Goal: Communication & Community: Answer question/provide support

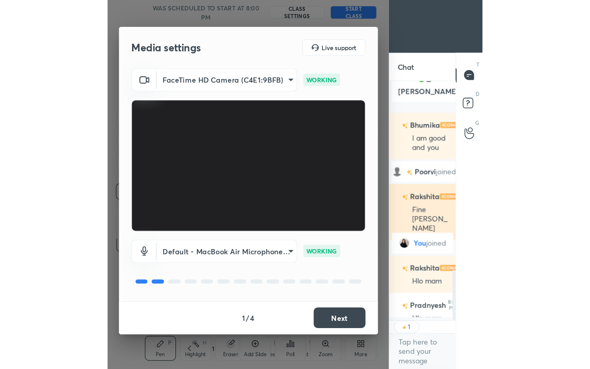
scroll to position [765, 0]
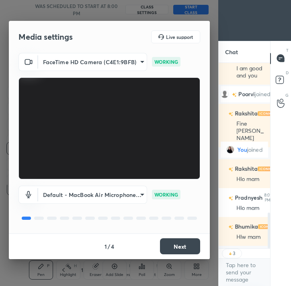
click at [172, 245] on button "Next" at bounding box center [180, 247] width 40 height 16
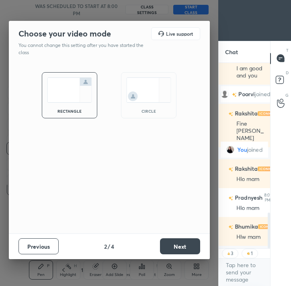
click at [173, 243] on button "Next" at bounding box center [180, 247] width 40 height 16
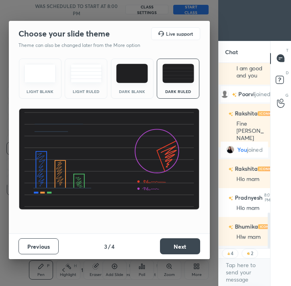
click at [173, 243] on button "Next" at bounding box center [180, 247] width 40 height 16
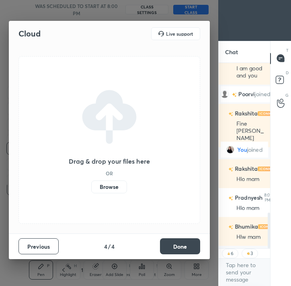
click at [173, 243] on button "Done" at bounding box center [180, 247] width 40 height 16
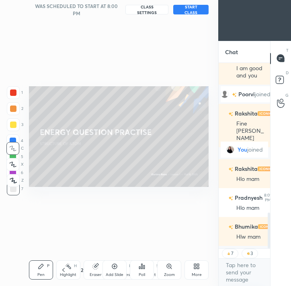
click at [197, 268] on icon at bounding box center [198, 268] width 2 height 2
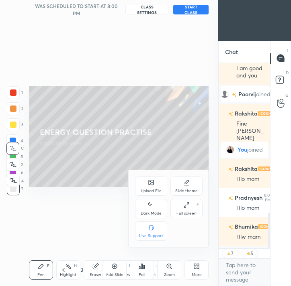
click at [185, 210] on div "Full screen F" at bounding box center [186, 208] width 32 height 19
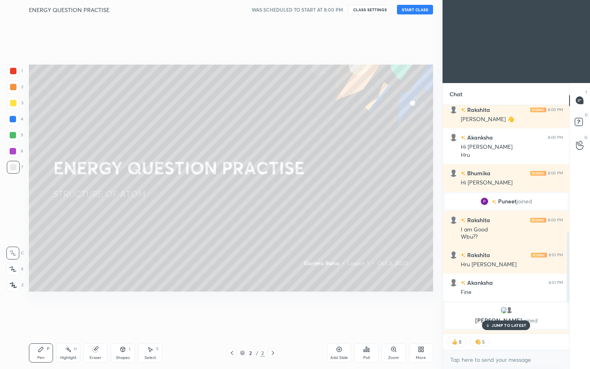
scroll to position [0, 0]
click at [290, 286] on p "1 NEW MESSAGE" at bounding box center [509, 325] width 34 height 5
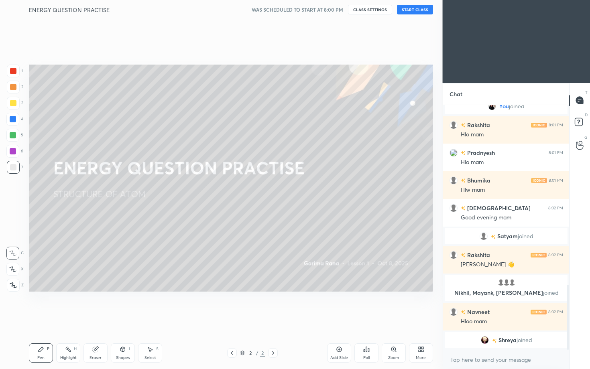
scroll to position [698, 0]
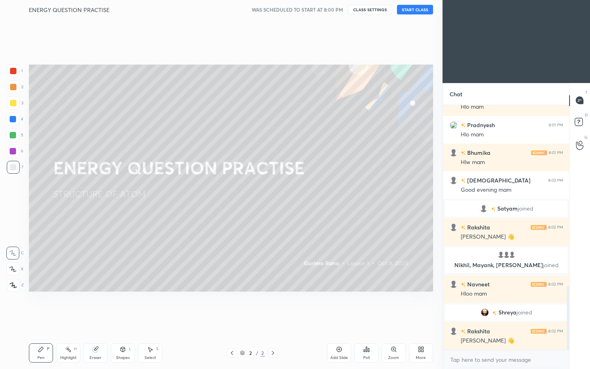
click at [290, 7] on button "START CLASS" at bounding box center [415, 10] width 36 height 10
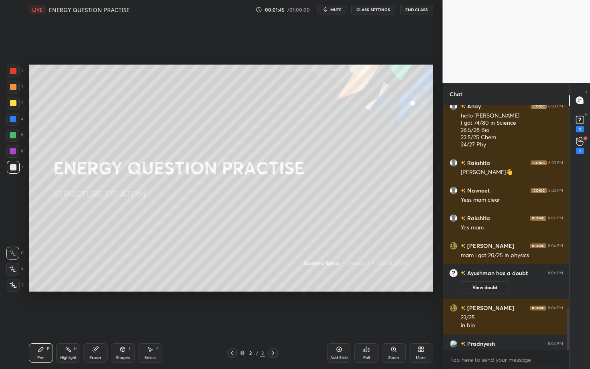
scroll to position [1202, 0]
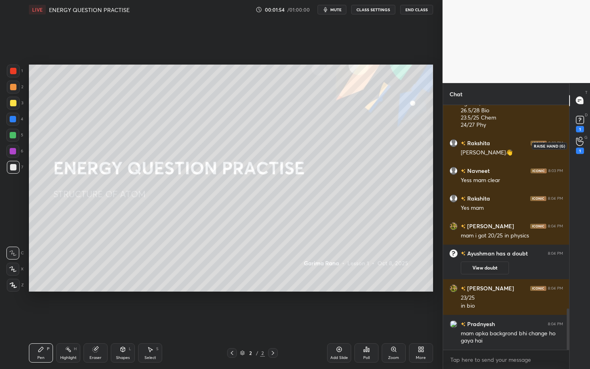
click at [290, 142] on div "1" at bounding box center [580, 146] width 16 height 14
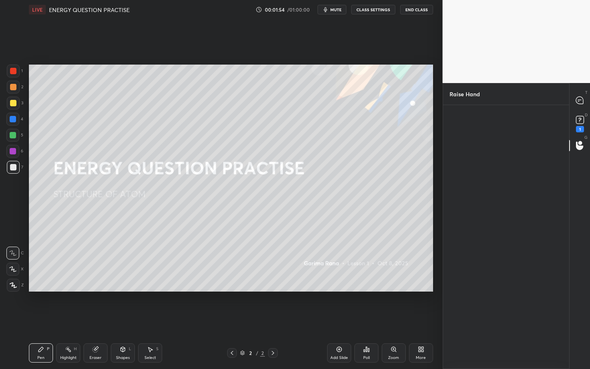
scroll to position [2, 3]
click at [290, 119] on rect at bounding box center [580, 120] width 8 height 8
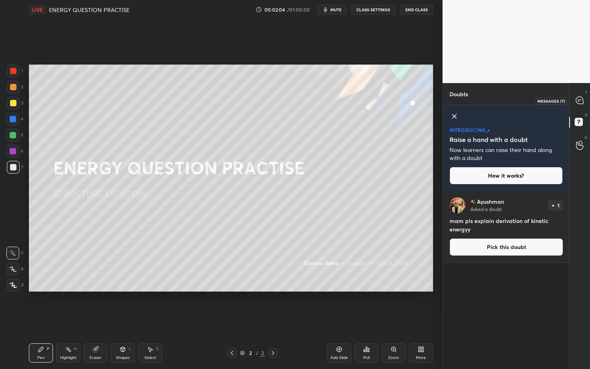
click at [290, 100] on icon at bounding box center [579, 100] width 7 height 7
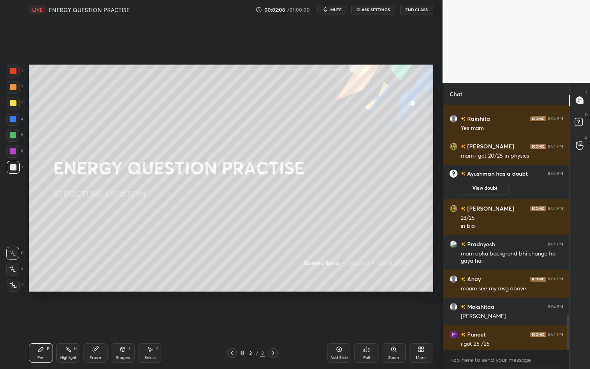
scroll to position [1480, 0]
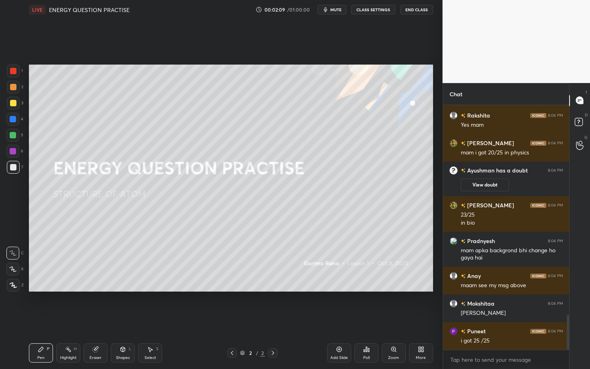
drag, startPoint x: 568, startPoint y: 330, endPoint x: 567, endPoint y: 344, distance: 14.5
click at [290, 286] on div at bounding box center [568, 332] width 2 height 35
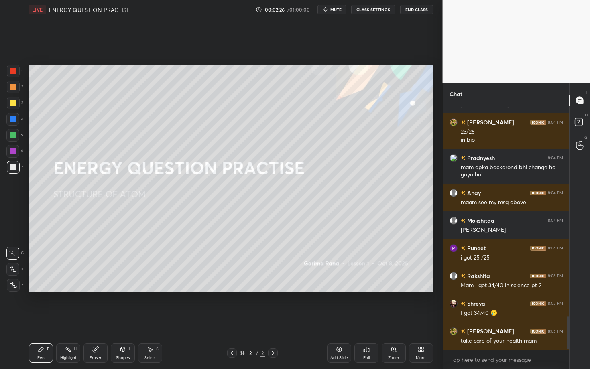
scroll to position [1591, 0]
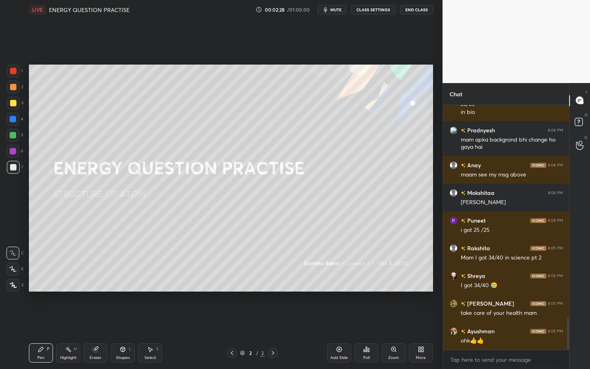
click at [290, 286] on div "More" at bounding box center [421, 353] width 24 height 19
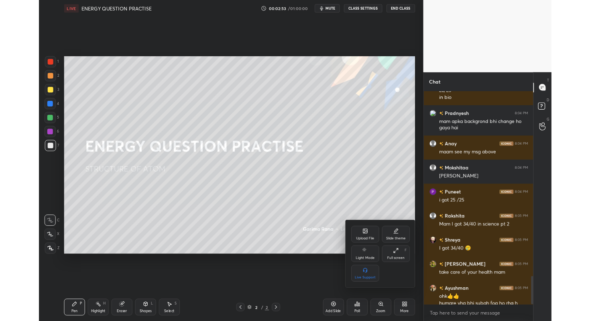
scroll to position [1599, 0]
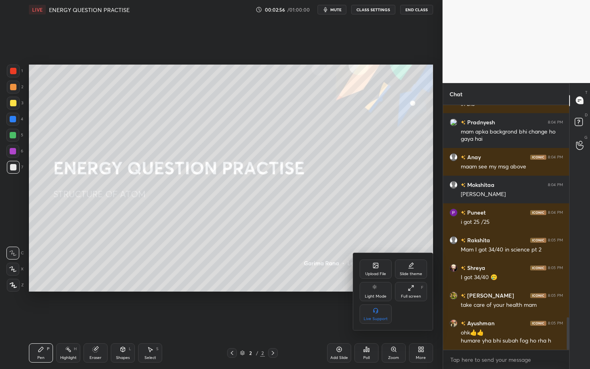
click at [290, 267] on div "Upload File" at bounding box center [376, 269] width 32 height 19
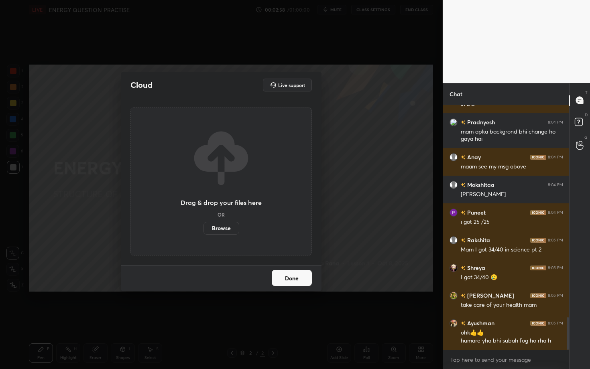
click at [219, 225] on label "Browse" at bounding box center [222, 228] width 36 height 13
click at [204, 225] on input "Browse" at bounding box center [204, 228] width 0 height 13
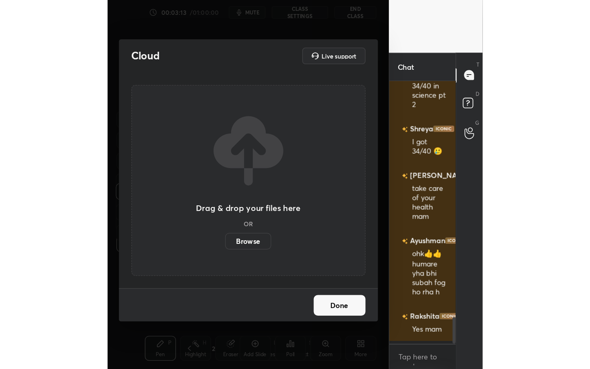
scroll to position [1857, 0]
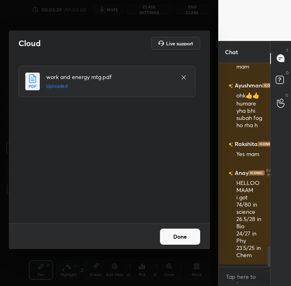
click at [177, 243] on button "Done" at bounding box center [180, 237] width 40 height 16
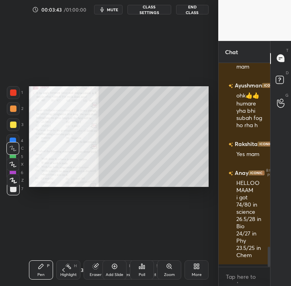
click at [198, 270] on div "More" at bounding box center [196, 270] width 24 height 19
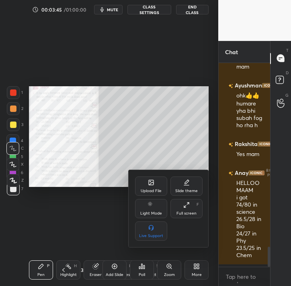
click at [186, 207] on icon at bounding box center [186, 205] width 6 height 6
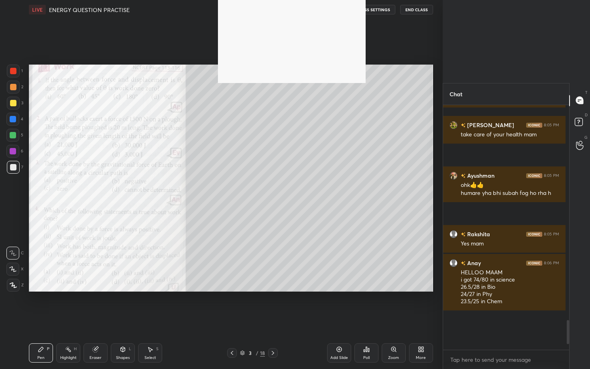
scroll to position [3, 3]
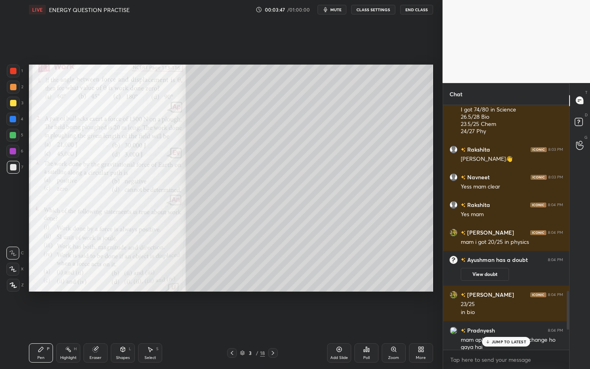
click at [290, 286] on p "JUMP TO LATEST" at bounding box center [509, 342] width 35 height 5
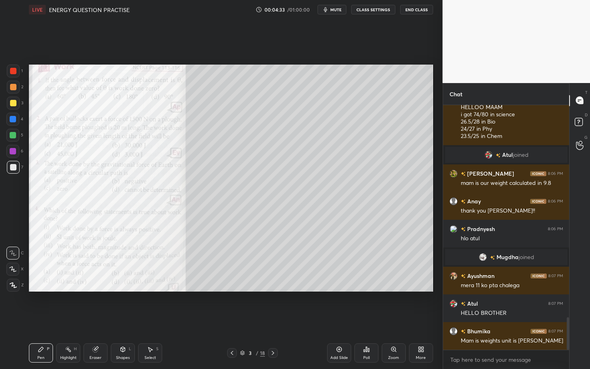
scroll to position [1594, 0]
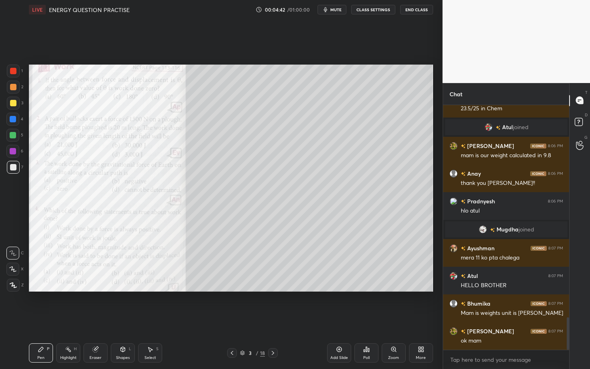
click at [274, 286] on icon at bounding box center [273, 353] width 6 height 6
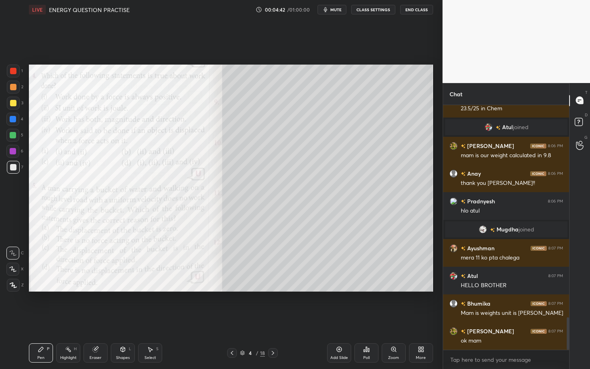
click at [274, 286] on icon at bounding box center [273, 353] width 6 height 6
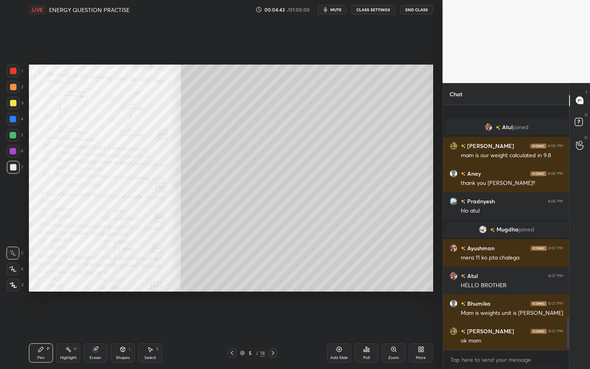
click at [274, 286] on icon at bounding box center [273, 353] width 6 height 6
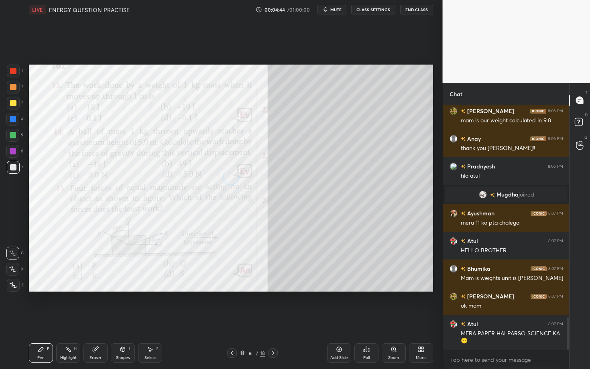
click at [274, 286] on icon at bounding box center [273, 353] width 6 height 6
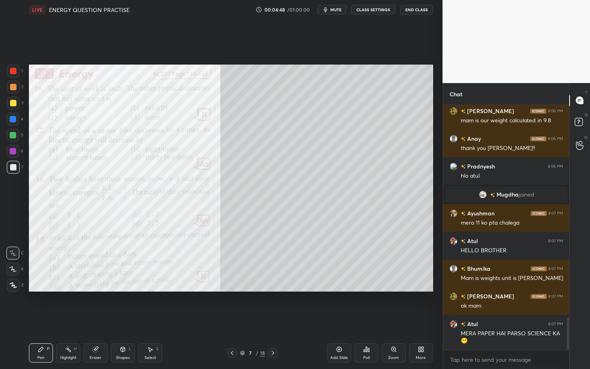
click at [271, 286] on icon at bounding box center [273, 353] width 6 height 6
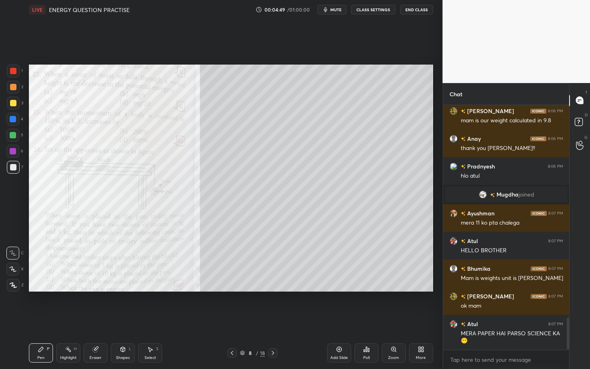
scroll to position [1648, 0]
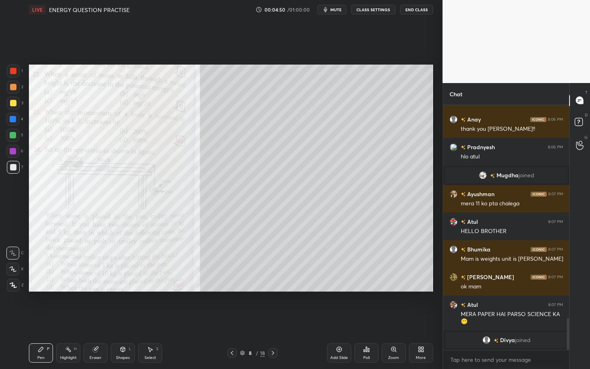
click at [271, 286] on icon at bounding box center [273, 353] width 6 height 6
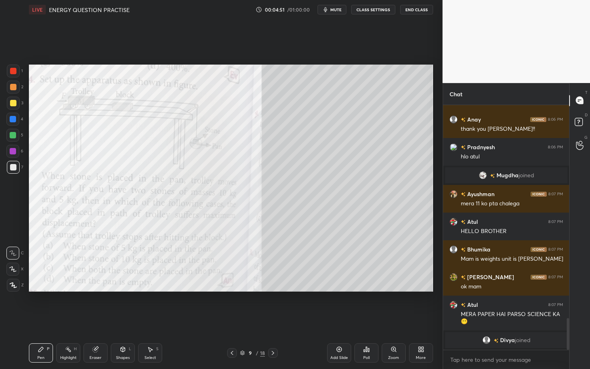
click at [234, 286] on icon at bounding box center [232, 353] width 6 height 6
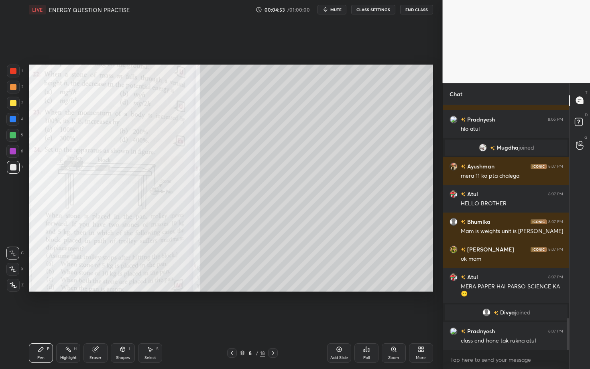
scroll to position [1646, 0]
click at [290, 286] on div "Zoom" at bounding box center [394, 353] width 24 height 19
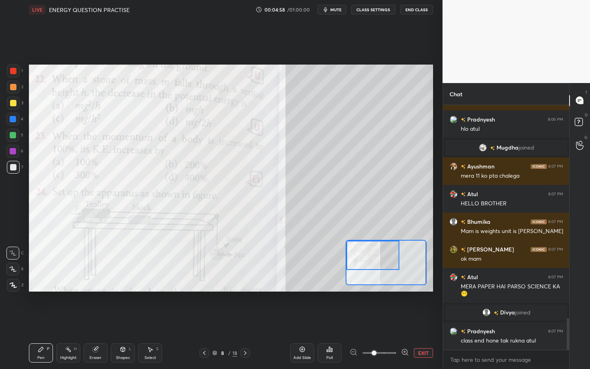
drag, startPoint x: 389, startPoint y: 254, endPoint x: 358, endPoint y: 241, distance: 33.3
click at [290, 240] on div at bounding box center [386, 262] width 81 height 45
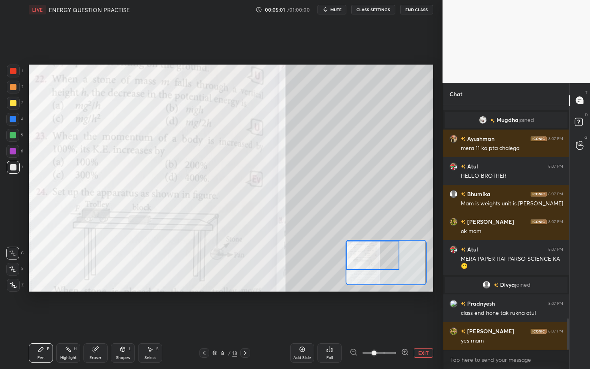
scroll to position [1701, 0]
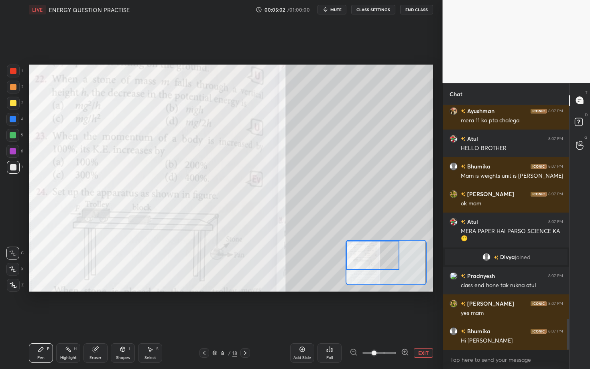
drag, startPoint x: 14, startPoint y: 74, endPoint x: 20, endPoint y: 79, distance: 8.0
click at [14, 73] on div at bounding box center [13, 71] width 6 height 6
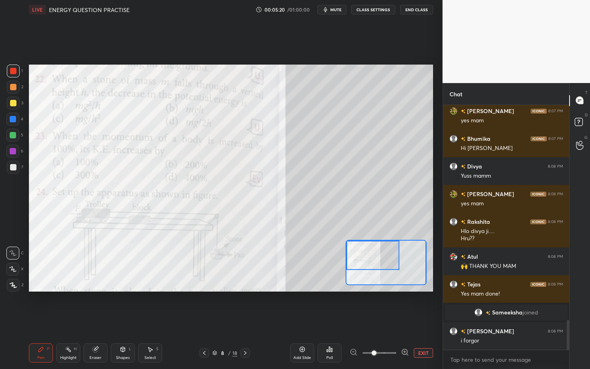
scroll to position [1815, 0]
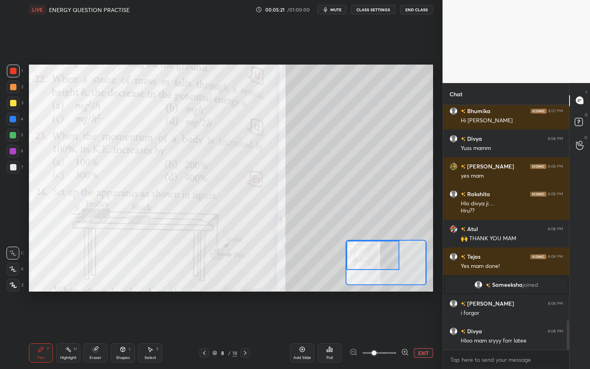
click at [290, 96] on div "1 2 3 4 5 6 7 C X Z C X Z E E Erase all H H LIVE ENERGY QUESTION PRACTISE 00:05…" at bounding box center [295, 184] width 590 height 369
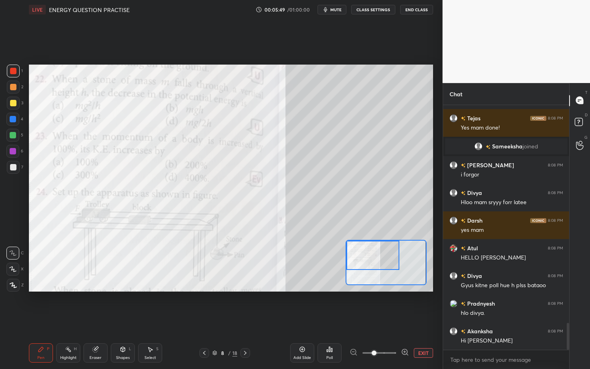
scroll to position [1981, 0]
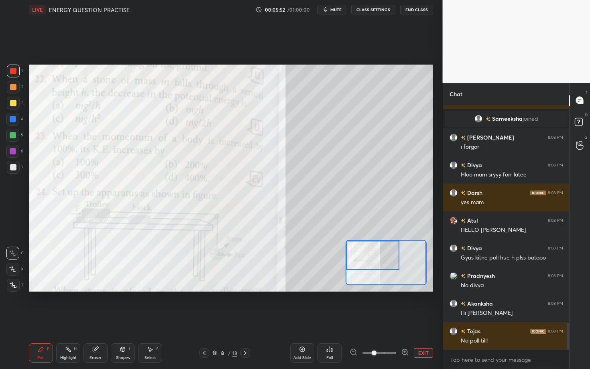
click at [245, 286] on div at bounding box center [246, 354] width 10 height 10
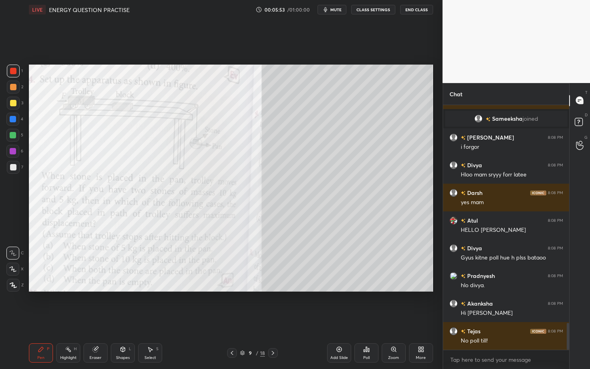
click at [245, 286] on div "9 / 18" at bounding box center [252, 353] width 25 height 7
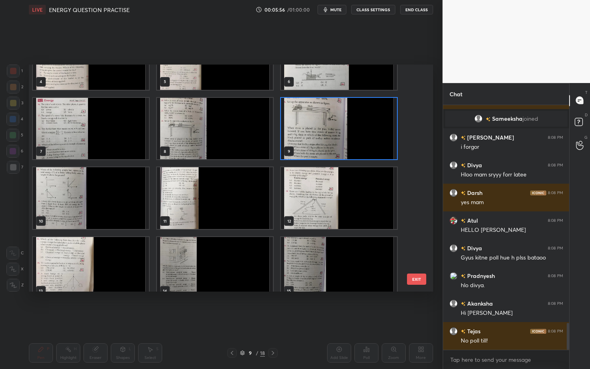
scroll to position [110, 0]
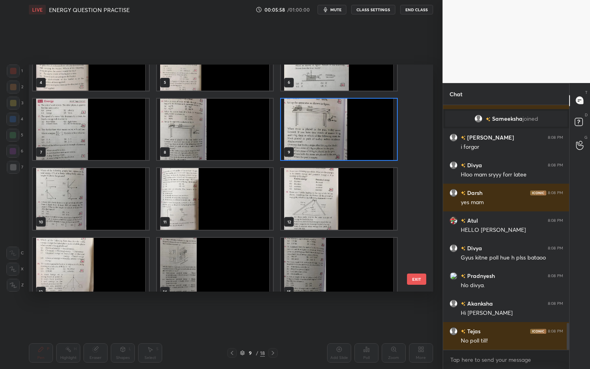
click at [129, 255] on img "grid" at bounding box center [91, 269] width 116 height 62
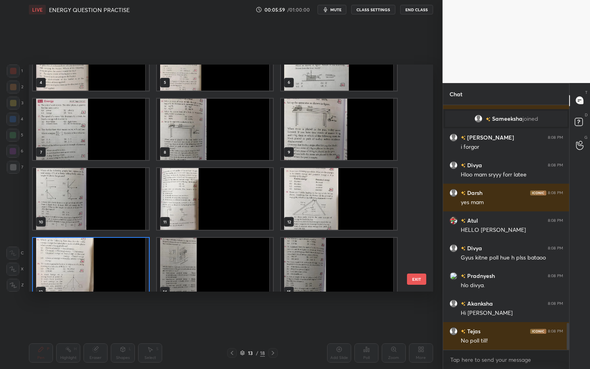
scroll to position [122, 0]
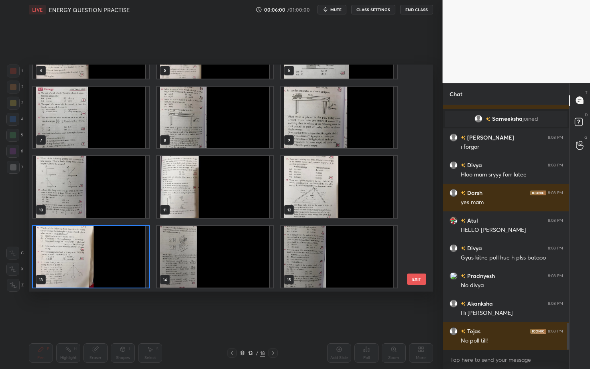
click at [290, 277] on button "EXIT" at bounding box center [416, 279] width 19 height 11
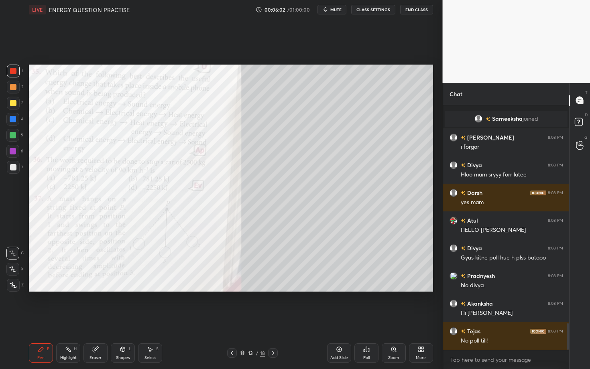
scroll to position [2009, 0]
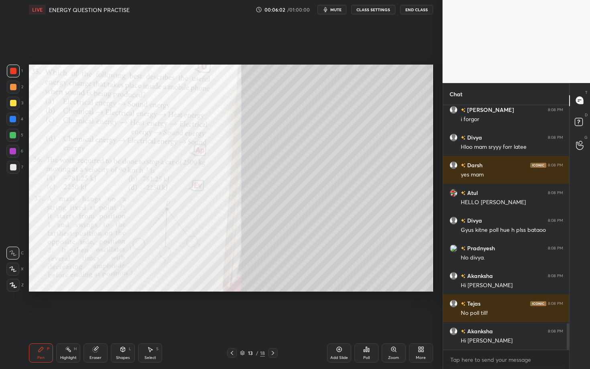
click at [242, 286] on icon at bounding box center [242, 353] width 5 height 5
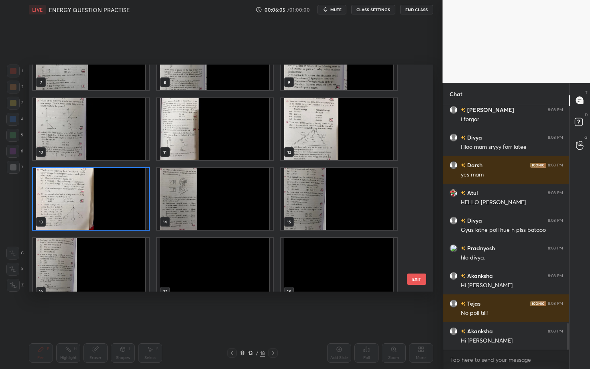
scroll to position [192, 0]
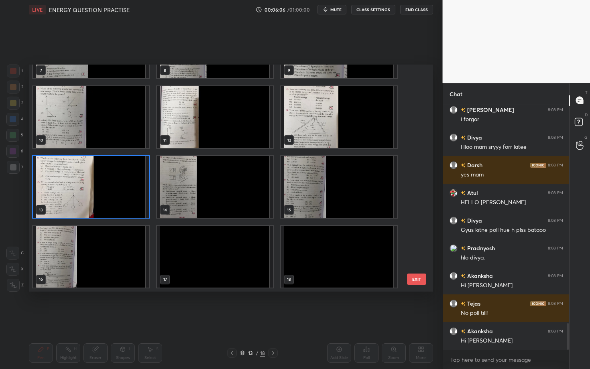
click at [290, 280] on button "EXIT" at bounding box center [416, 279] width 19 height 11
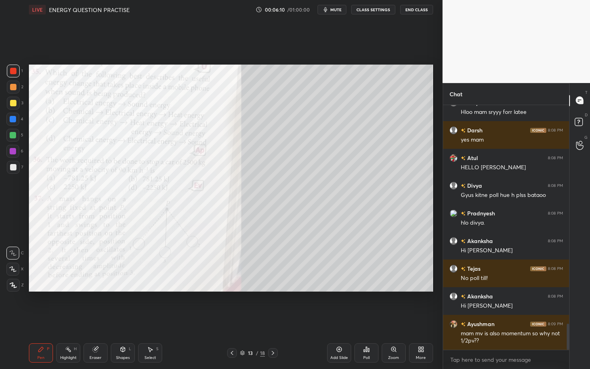
scroll to position [2072, 0]
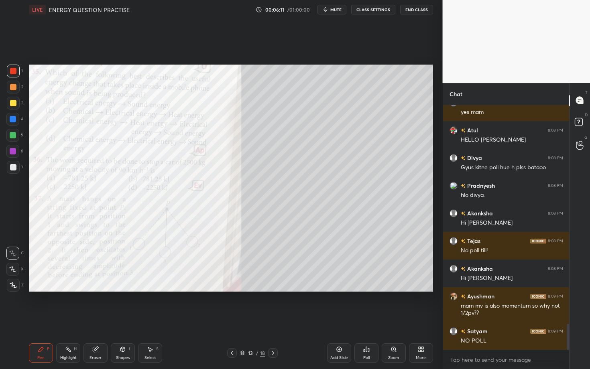
click at [274, 286] on icon at bounding box center [273, 353] width 6 height 6
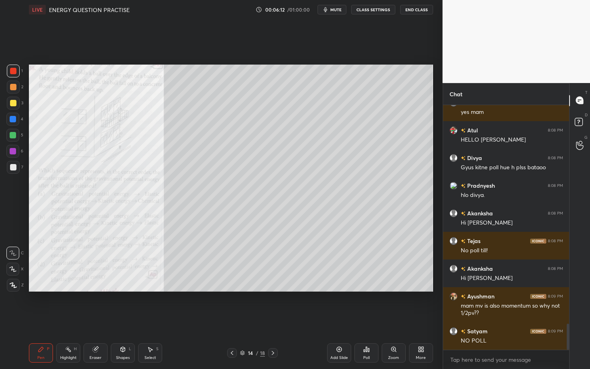
click at [274, 286] on icon at bounding box center [273, 353] width 6 height 6
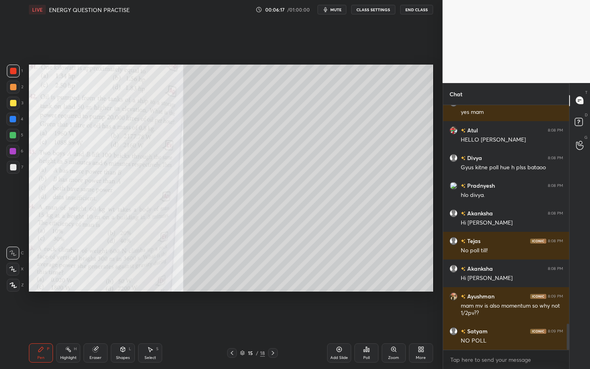
scroll to position [2099, 0]
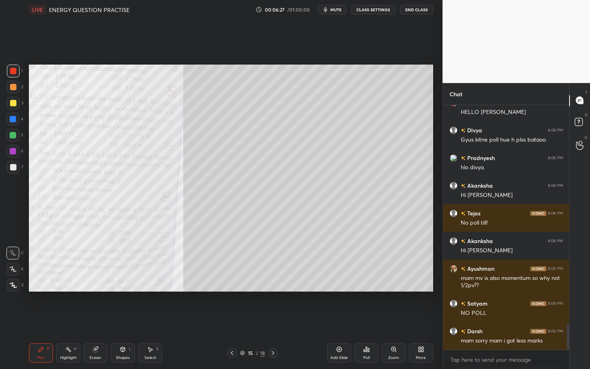
click at [271, 286] on icon at bounding box center [273, 353] width 6 height 6
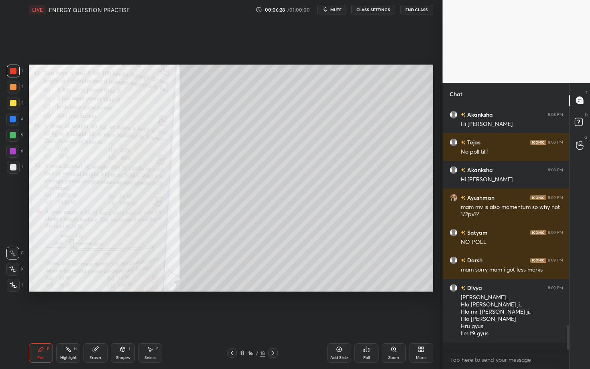
scroll to position [2198, 0]
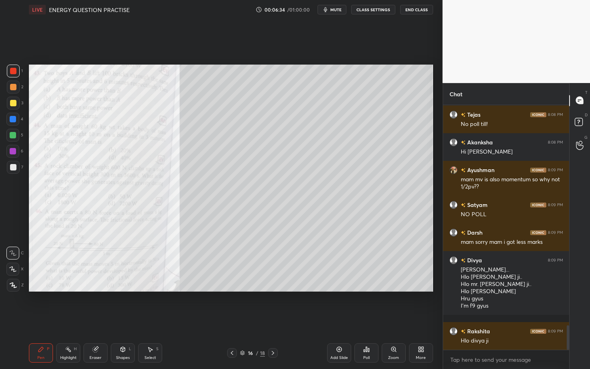
click at [290, 286] on icon at bounding box center [394, 350] width 6 height 6
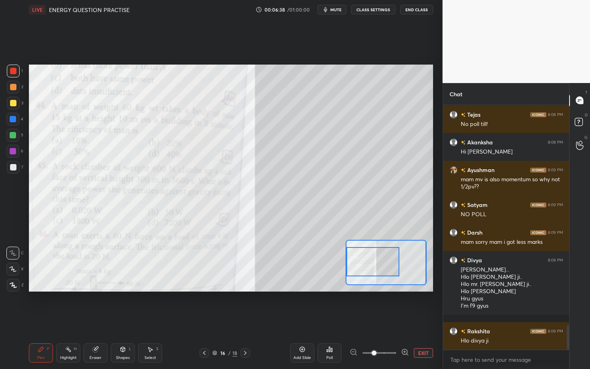
drag, startPoint x: 387, startPoint y: 257, endPoint x: 367, endPoint y: 256, distance: 20.1
click at [290, 256] on div at bounding box center [373, 261] width 53 height 29
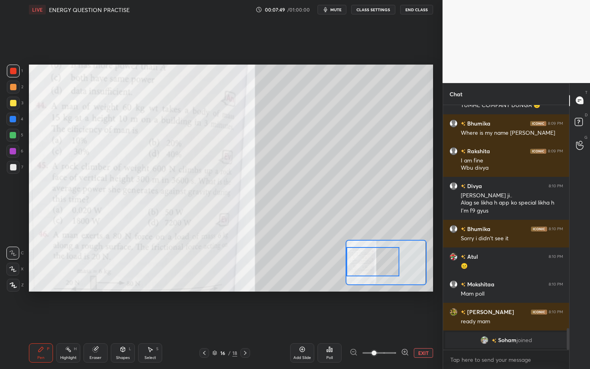
scroll to position [2359, 0]
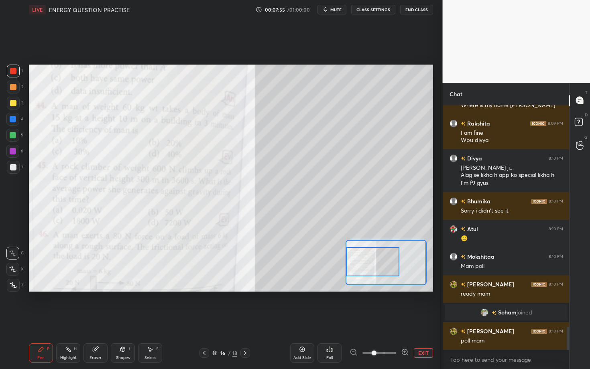
click at [290, 286] on div "Poll" at bounding box center [330, 353] width 24 height 19
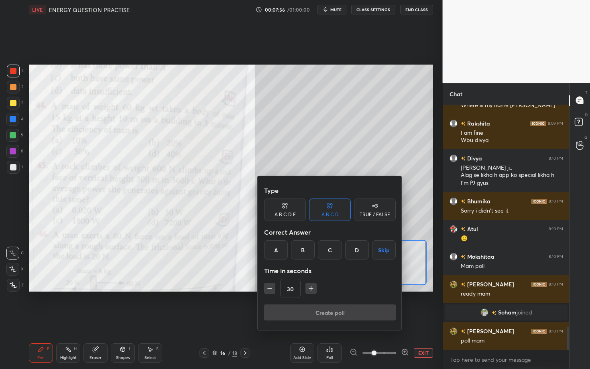
click at [290, 250] on div "B" at bounding box center [303, 250] width 24 height 19
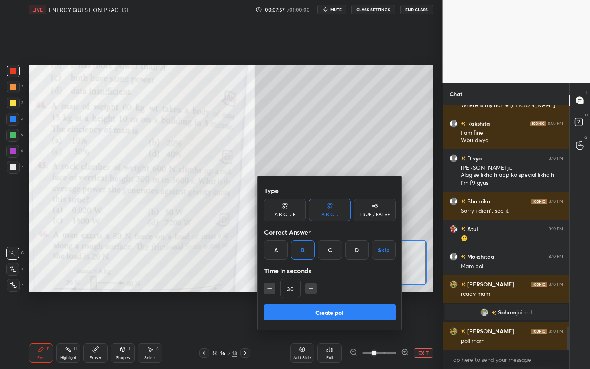
click at [290, 286] on icon "button" at bounding box center [311, 289] width 8 height 8
type input "75"
click at [290, 286] on button "Create poll" at bounding box center [330, 313] width 132 height 16
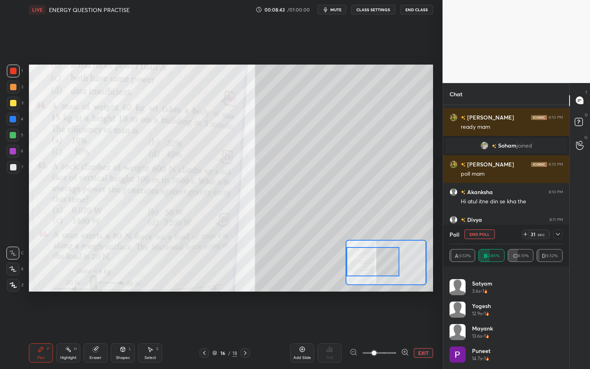
scroll to position [2554, 0]
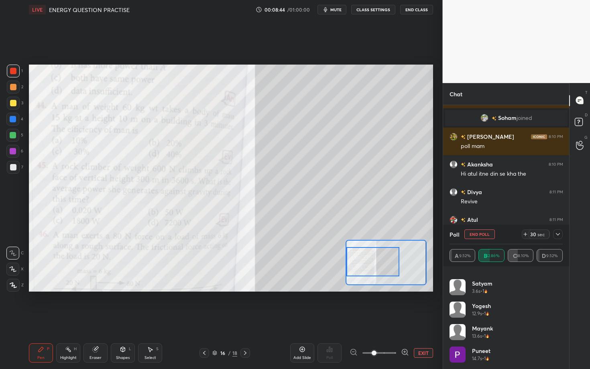
click at [290, 237] on icon at bounding box center [558, 234] width 6 height 6
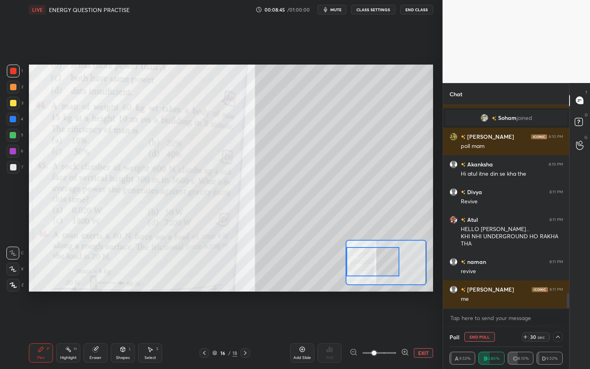
scroll to position [0, 0]
drag, startPoint x: 16, startPoint y: 167, endPoint x: 20, endPoint y: 161, distance: 7.7
click at [15, 167] on div at bounding box center [13, 167] width 6 height 6
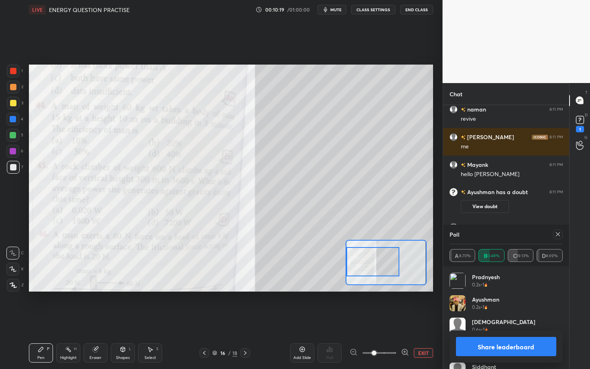
scroll to position [2600, 0]
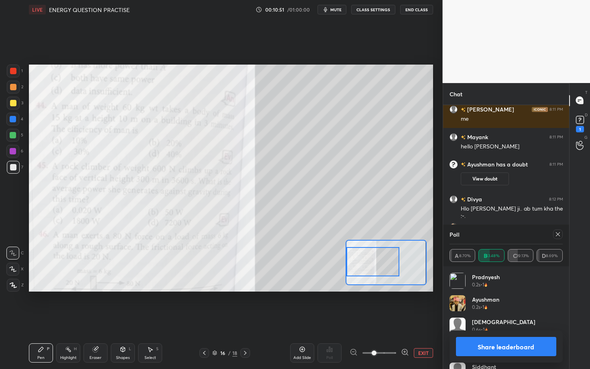
click at [290, 286] on button "Share leaderboard" at bounding box center [506, 346] width 101 height 19
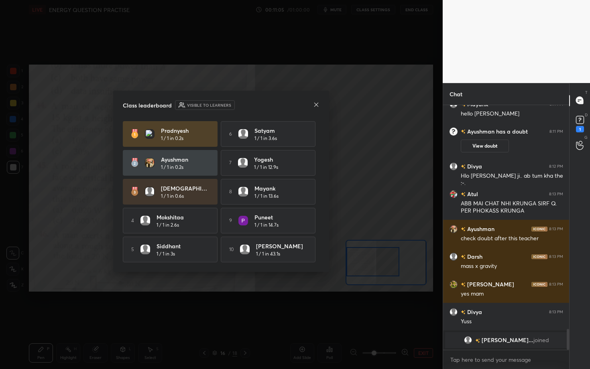
scroll to position [2615, 0]
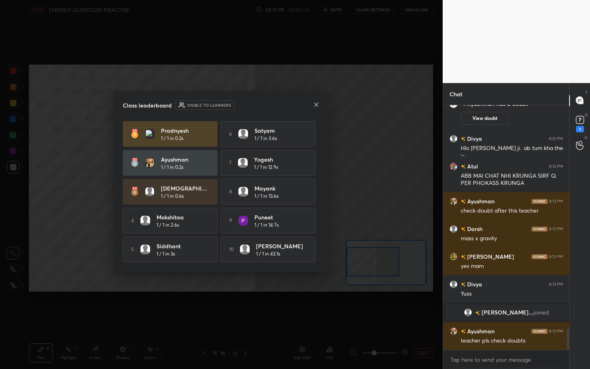
click at [290, 103] on icon at bounding box center [316, 105] width 6 height 6
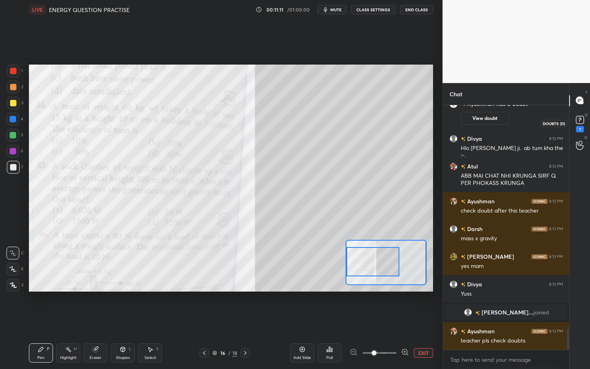
click at [290, 120] on rect at bounding box center [580, 120] width 8 height 8
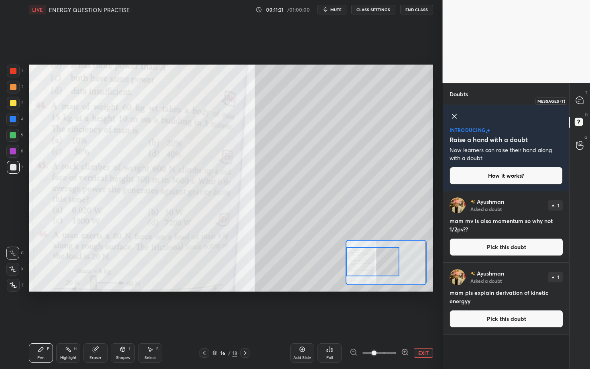
click at [290, 104] on div at bounding box center [580, 101] width 16 height 14
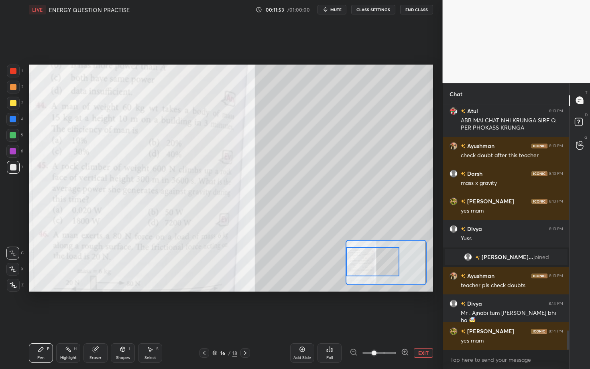
scroll to position [2892, 0]
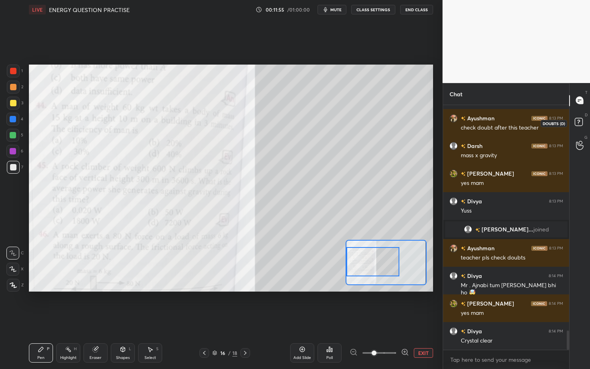
click at [290, 118] on icon at bounding box center [580, 123] width 14 height 14
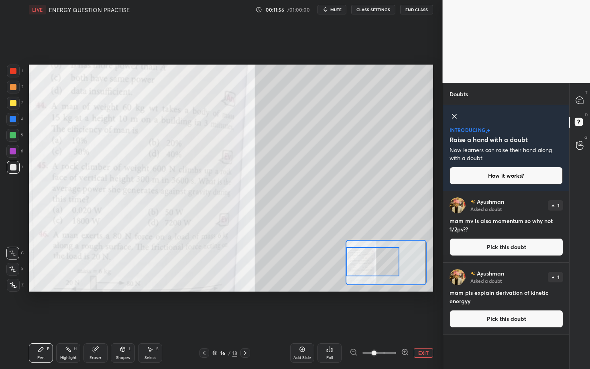
click at [290, 244] on button "Pick this doubt" at bounding box center [507, 248] width 114 height 18
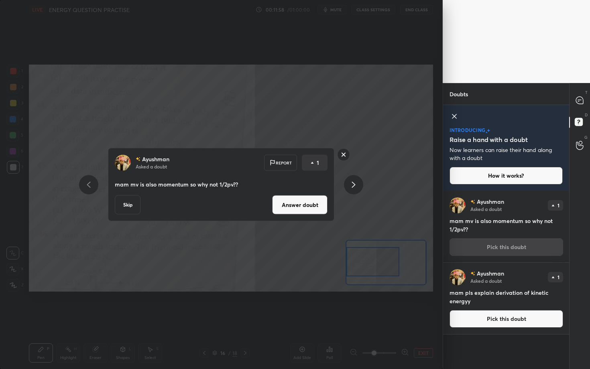
click at [290, 210] on button "Answer doubt" at bounding box center [299, 205] width 55 height 19
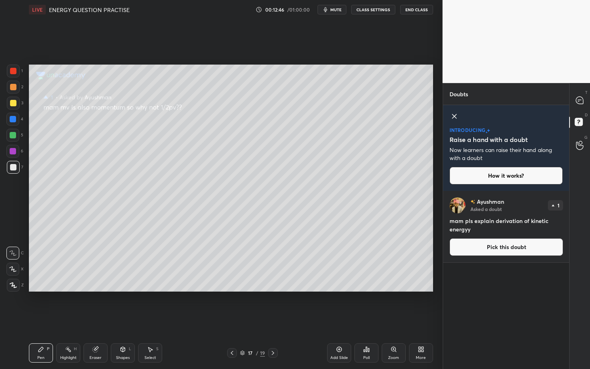
click at [290, 115] on icon at bounding box center [455, 117] width 10 height 10
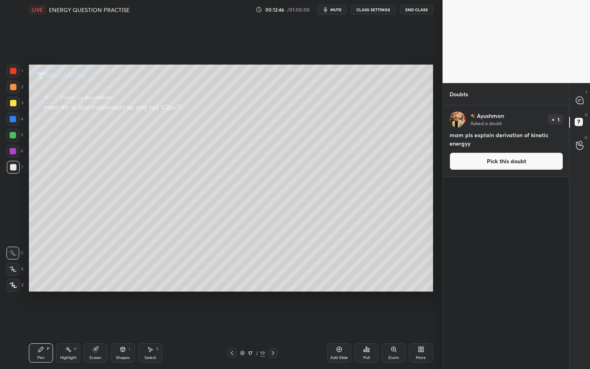
scroll to position [262, 124]
click at [290, 116] on p "Ayushman" at bounding box center [490, 116] width 27 height 6
click at [290, 99] on icon at bounding box center [579, 100] width 7 height 7
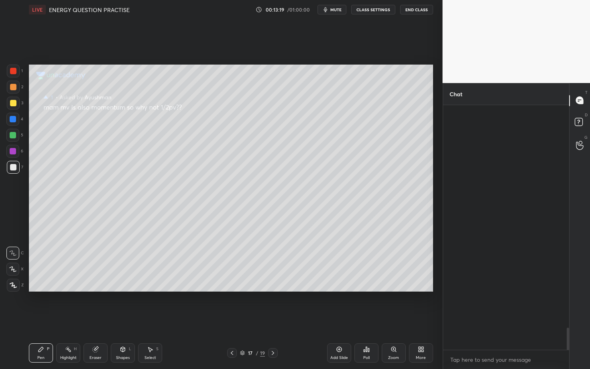
scroll to position [243, 124]
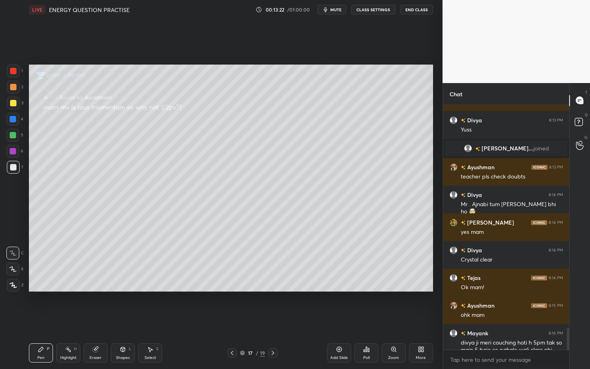
drag, startPoint x: 569, startPoint y: 338, endPoint x: 567, endPoint y: 342, distance: 4.9
click at [290, 286] on div "Chat [PERSON_NAME] 8:13 PM mass x gravity [GEOGRAPHIC_DATA] 8:13 PM yes mam [PE…" at bounding box center [517, 226] width 148 height 286
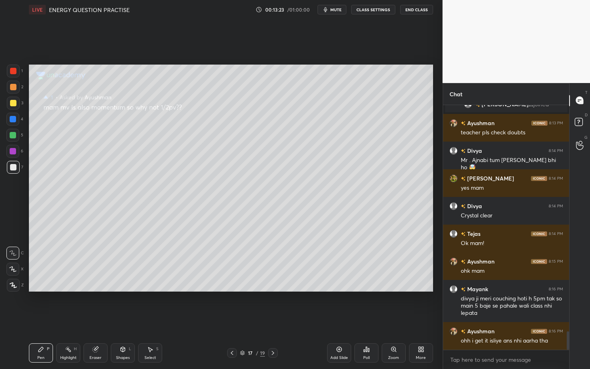
drag, startPoint x: 567, startPoint y: 340, endPoint x: 563, endPoint y: 355, distance: 15.4
click at [290, 286] on div "Divya 8:13 PM [PERSON_NAME]... joined [PERSON_NAME] 8:13 PM teacher pls check d…" at bounding box center [506, 237] width 126 height 264
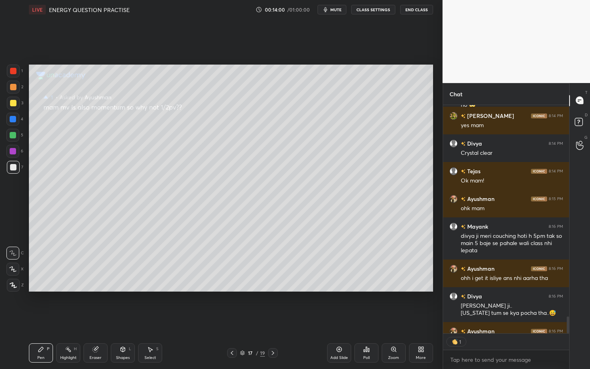
scroll to position [2, 3]
click at [231, 286] on icon at bounding box center [232, 353] width 6 height 6
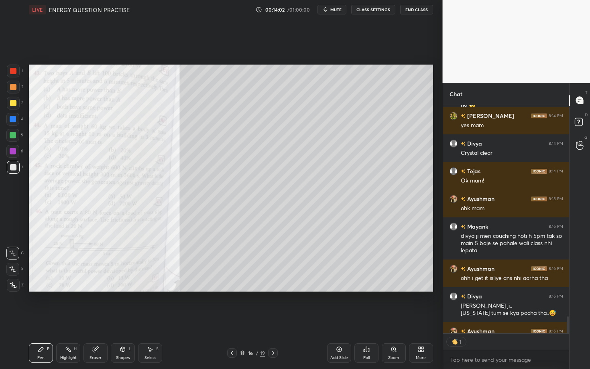
drag, startPoint x: 390, startPoint y: 353, endPoint x: 386, endPoint y: 339, distance: 14.4
click at [290, 286] on div "Zoom" at bounding box center [394, 353] width 24 height 19
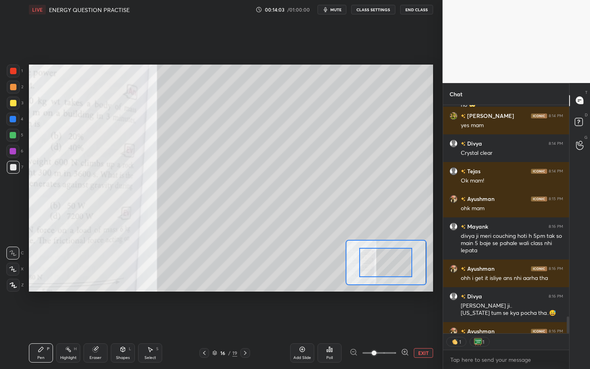
drag, startPoint x: 379, startPoint y: 263, endPoint x: 378, endPoint y: 275, distance: 12.1
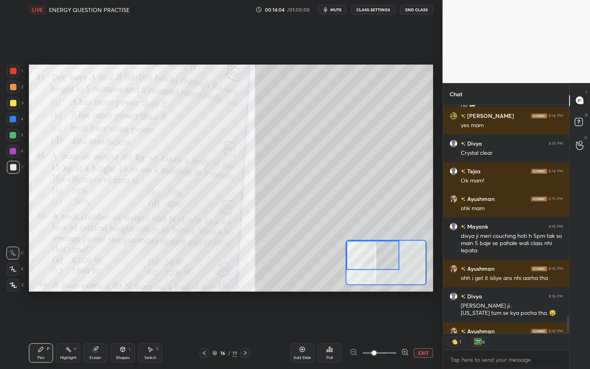
drag, startPoint x: 377, startPoint y: 271, endPoint x: 362, endPoint y: 258, distance: 19.6
click at [290, 258] on div at bounding box center [373, 255] width 53 height 29
drag, startPoint x: 104, startPoint y: 349, endPoint x: 106, endPoint y: 345, distance: 5.0
click at [104, 286] on div "Eraser" at bounding box center [96, 353] width 24 height 19
click at [12, 284] on span "Erase all" at bounding box center [13, 286] width 12 height 6
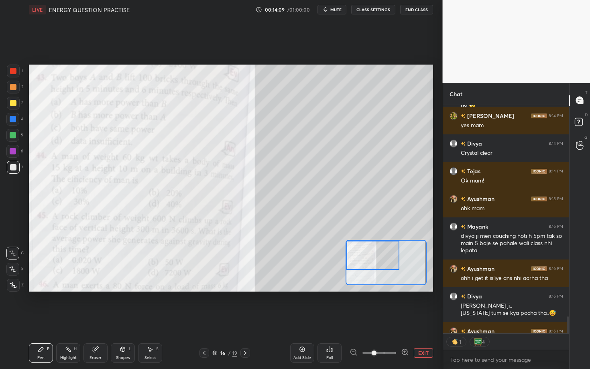
drag, startPoint x: 16, startPoint y: 69, endPoint x: 22, endPoint y: 71, distance: 7.0
click at [16, 69] on div at bounding box center [13, 71] width 6 height 6
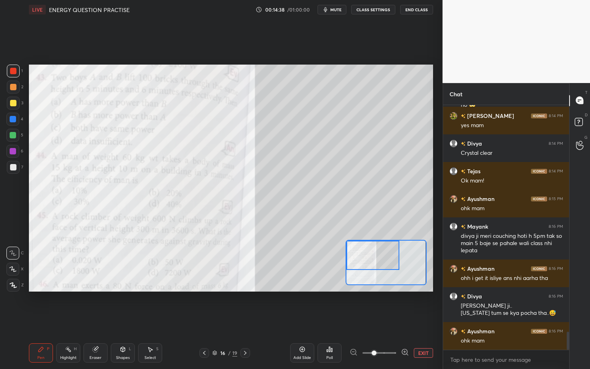
scroll to position [3074, 0]
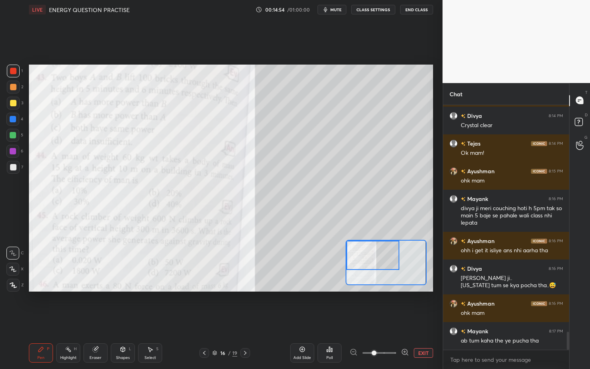
click at [290, 33] on div "1 2 3 4 5 6 7 C X Z C X Z E E Erase all H H LIVE ENERGY QUESTION PRACTISE 00:14…" at bounding box center [295, 184] width 590 height 369
click at [290, 33] on video at bounding box center [517, 41] width 148 height 83
click at [290, 286] on div "Poll" at bounding box center [330, 353] width 24 height 19
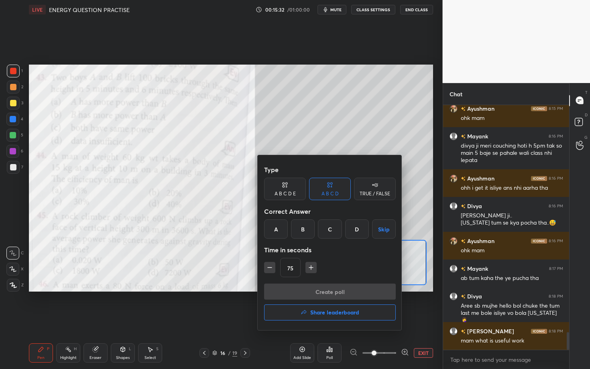
scroll to position [3171, 0]
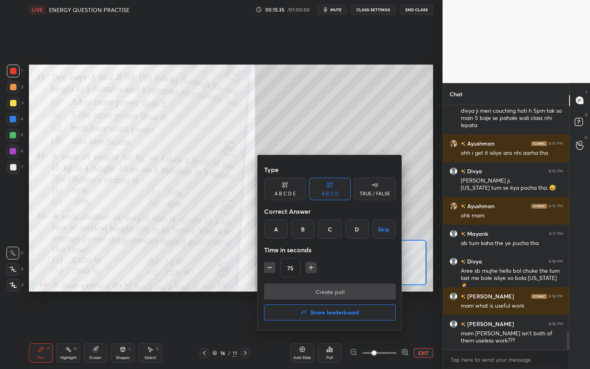
click at [290, 110] on div at bounding box center [295, 184] width 590 height 369
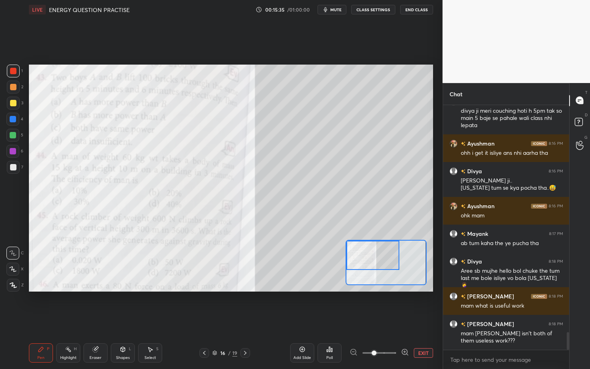
click at [290, 112] on div "Type A B C D E A B C D TRUE / FALSE Correct Answer A B C D Skip Time in seconds…" at bounding box center [295, 184] width 590 height 369
click at [290, 286] on icon at bounding box center [331, 351] width 1 height 4
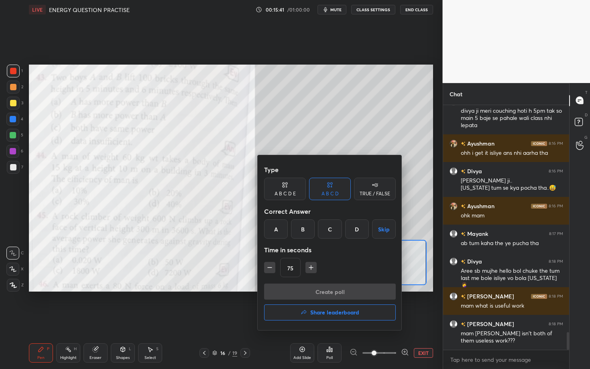
scroll to position [3199, 0]
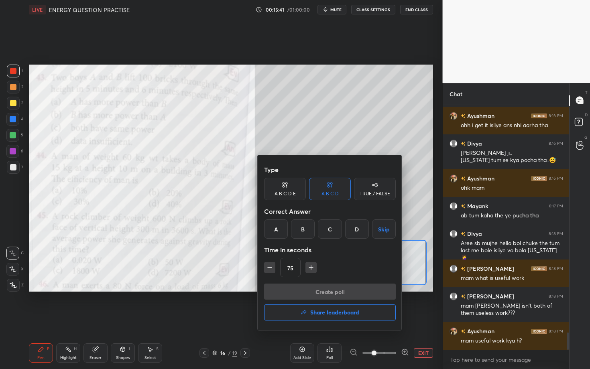
click at [290, 233] on div "B" at bounding box center [303, 229] width 24 height 19
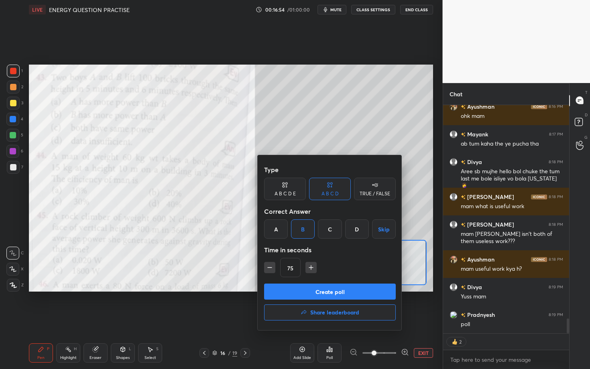
scroll to position [3298, 0]
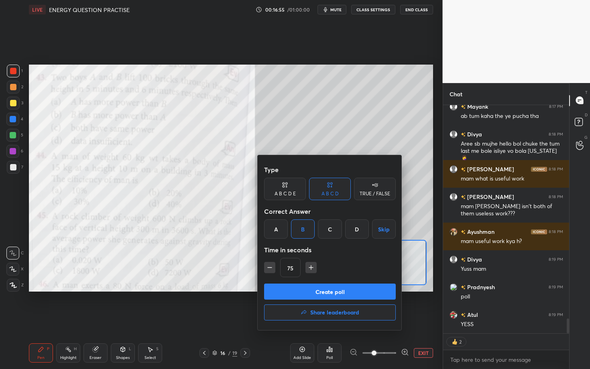
click at [290, 286] on button "Create poll" at bounding box center [330, 292] width 132 height 16
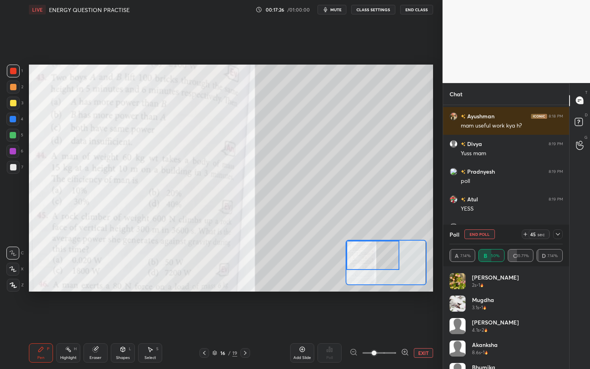
scroll to position [61, 0]
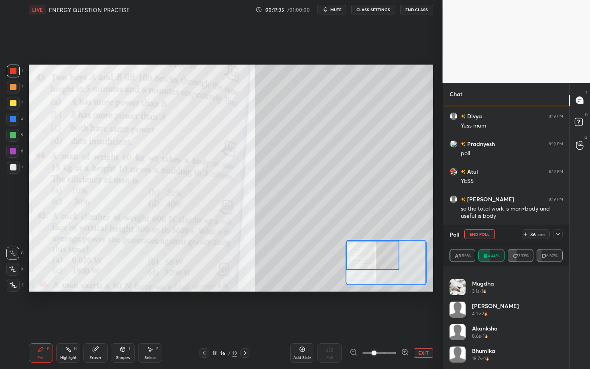
click at [290, 232] on icon at bounding box center [558, 234] width 6 height 6
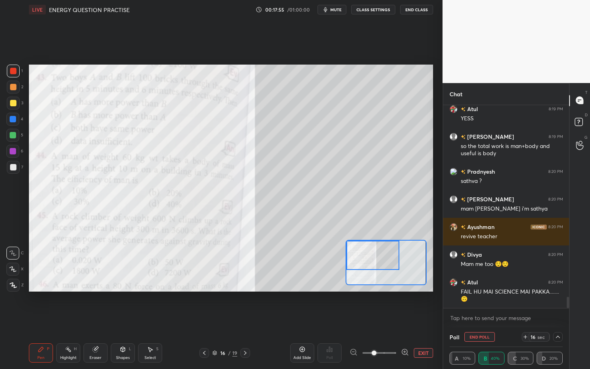
click at [290, 286] on icon at bounding box center [558, 337] width 6 height 6
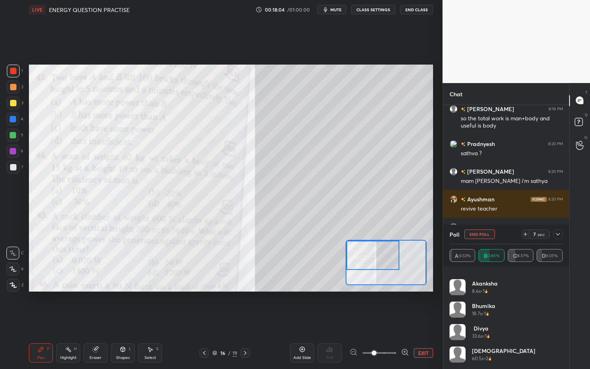
scroll to position [3560, 0]
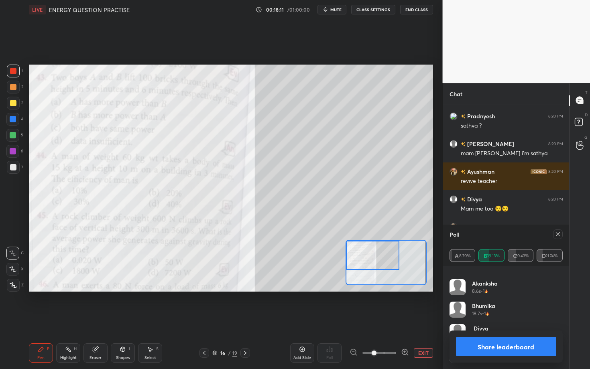
click at [290, 286] on button "Share leaderboard" at bounding box center [506, 346] width 101 height 19
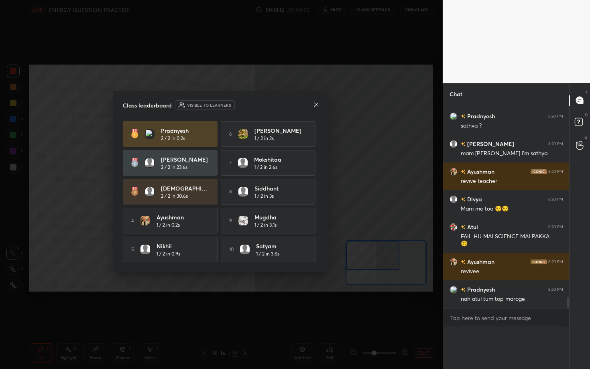
scroll to position [233, 124]
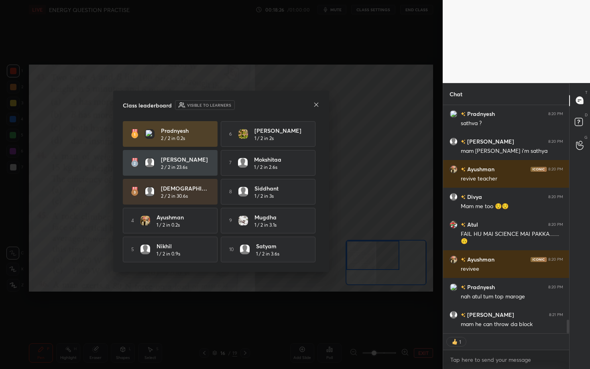
click at [290, 102] on icon at bounding box center [316, 104] width 4 height 4
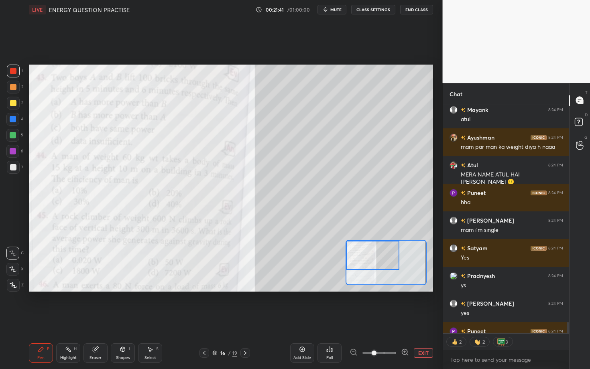
scroll to position [4724, 0]
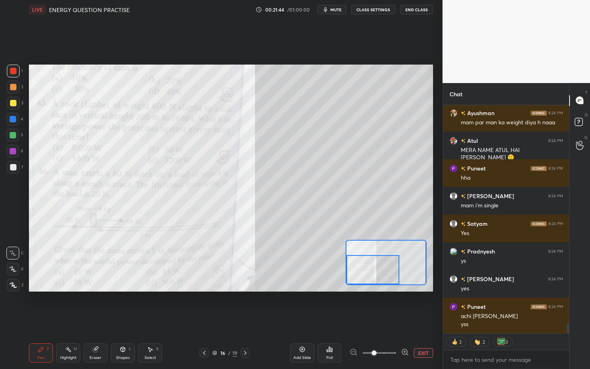
drag, startPoint x: 369, startPoint y: 258, endPoint x: 365, endPoint y: 279, distance: 21.3
click at [290, 279] on div at bounding box center [373, 269] width 53 height 29
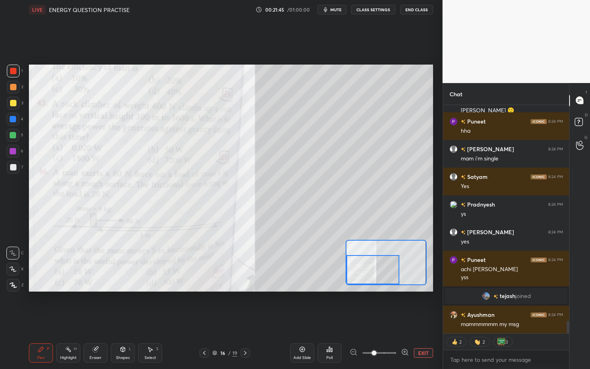
scroll to position [3943, 0]
click at [290, 117] on icon at bounding box center [580, 123] width 14 height 14
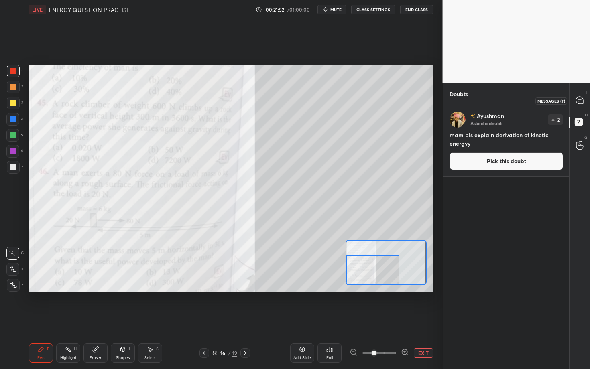
click at [290, 102] on icon at bounding box center [579, 100] width 7 height 7
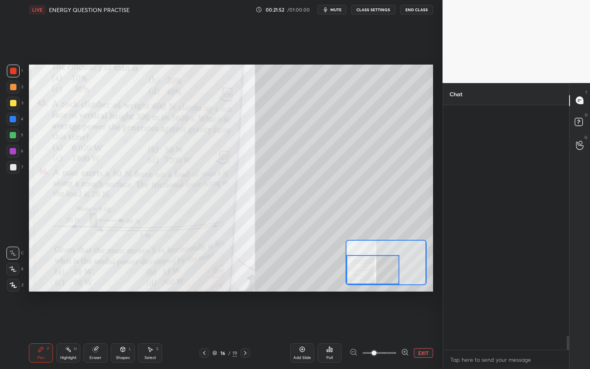
scroll to position [243, 124]
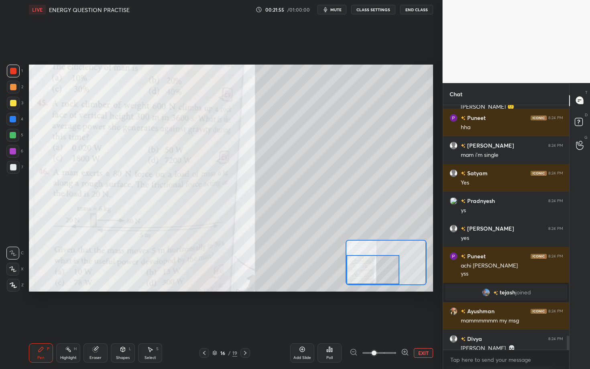
drag, startPoint x: 566, startPoint y: 347, endPoint x: 567, endPoint y: 326, distance: 20.5
click at [290, 286] on div at bounding box center [567, 227] width 5 height 245
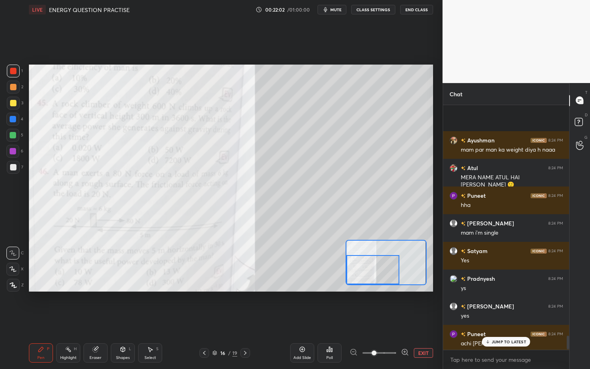
scroll to position [4255, 0]
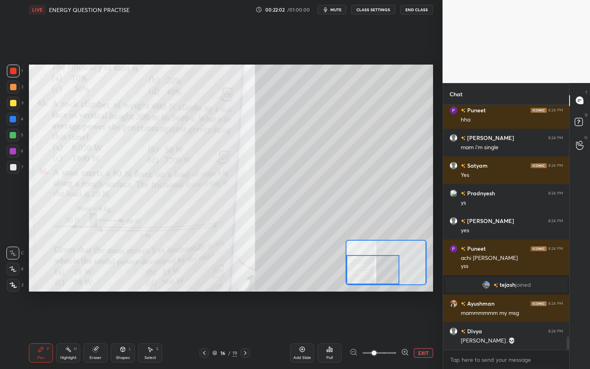
drag, startPoint x: 568, startPoint y: 341, endPoint x: 565, endPoint y: 351, distance: 10.5
click at [290, 286] on div "Atul 8:24 PM MERA NAME ATUL HAI [PERSON_NAME] 🙂 [PERSON_NAME] 8:24 PM hha [PERS…" at bounding box center [506, 237] width 126 height 264
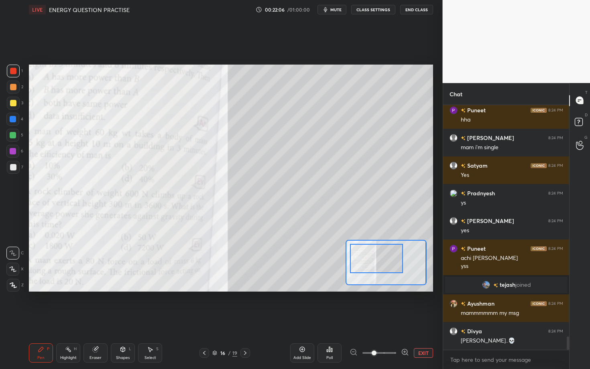
drag, startPoint x: 383, startPoint y: 265, endPoint x: 387, endPoint y: 252, distance: 13.0
click at [290, 252] on div at bounding box center [376, 258] width 53 height 29
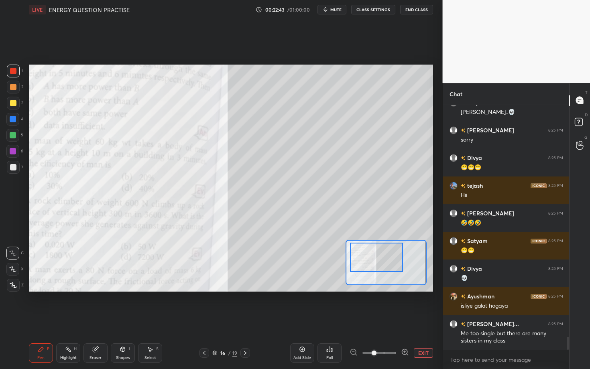
scroll to position [4511, 0]
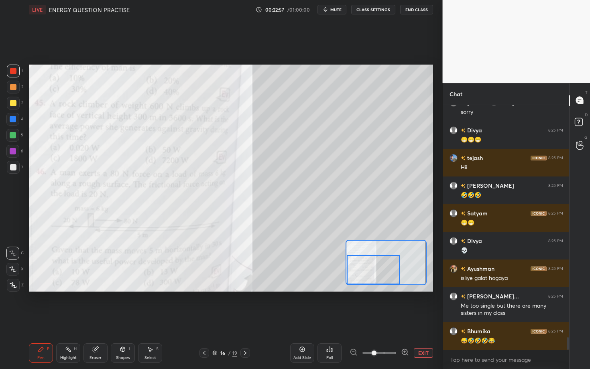
click at [290, 286] on div "Setting up your live class Poll for secs No correct answer Start poll" at bounding box center [231, 178] width 404 height 227
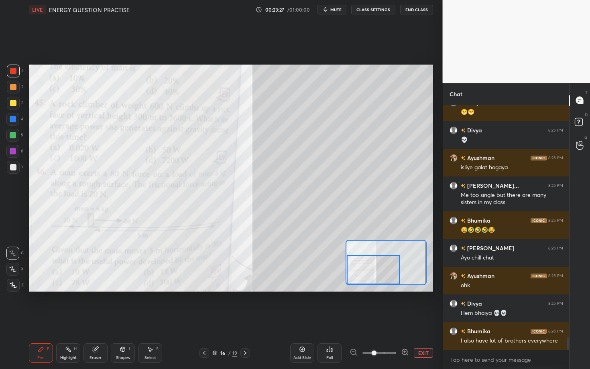
scroll to position [4650, 0]
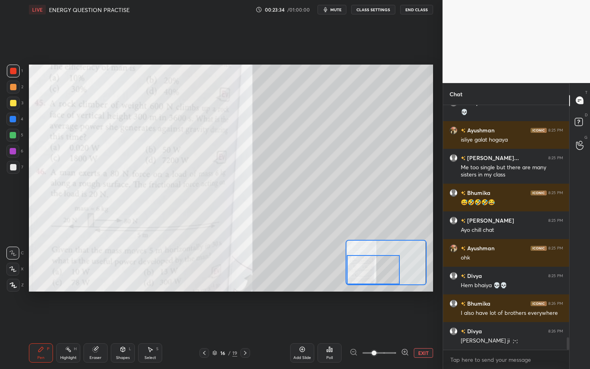
click at [14, 89] on div at bounding box center [13, 87] width 6 height 6
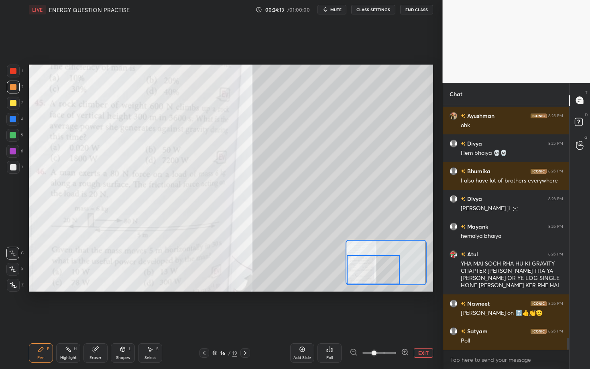
scroll to position [4810, 0]
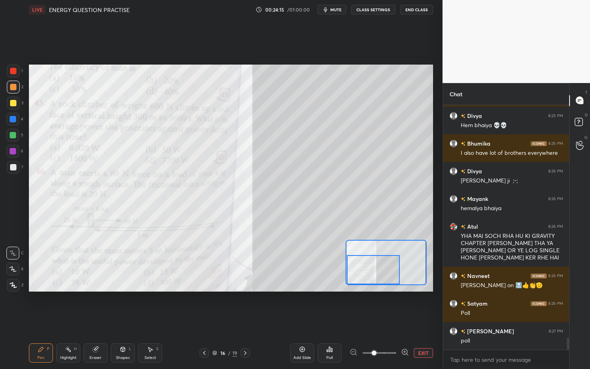
click at [290, 286] on div "Poll" at bounding box center [329, 358] width 6 height 4
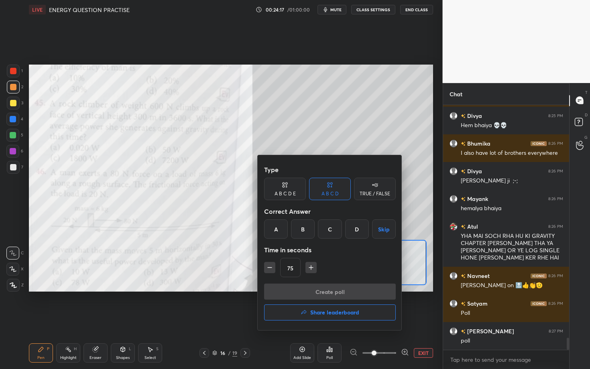
click at [275, 234] on div "A" at bounding box center [276, 229] width 24 height 19
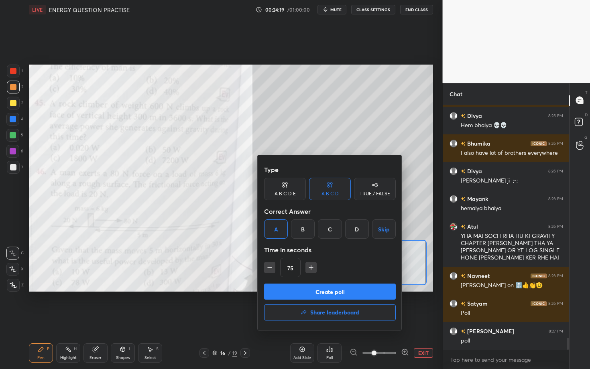
click at [290, 286] on button "Create poll" at bounding box center [330, 292] width 132 height 16
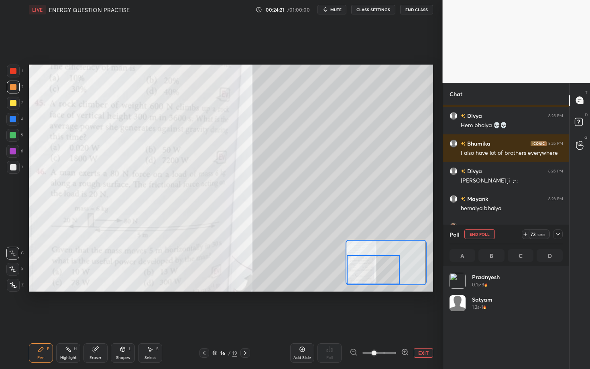
scroll to position [94, 111]
click at [95, 286] on icon at bounding box center [95, 349] width 5 height 5
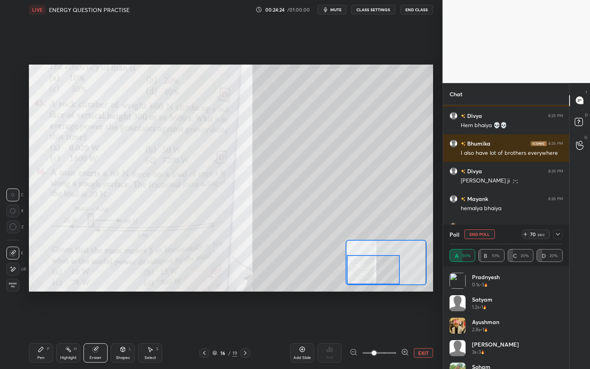
click at [12, 286] on span "Erase all" at bounding box center [13, 286] width 12 height 6
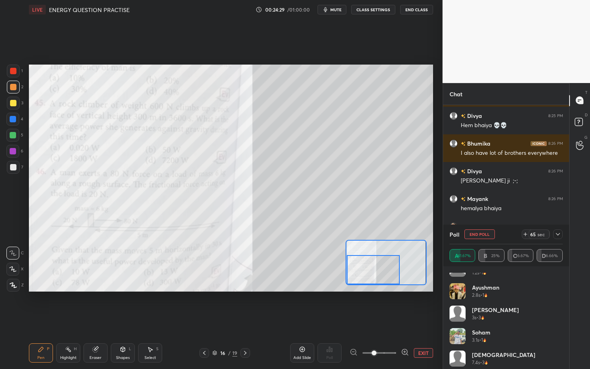
scroll to position [39, 0]
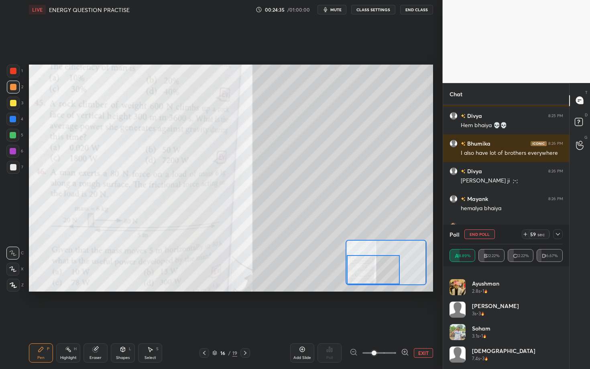
click at [290, 233] on icon at bounding box center [558, 234] width 6 height 6
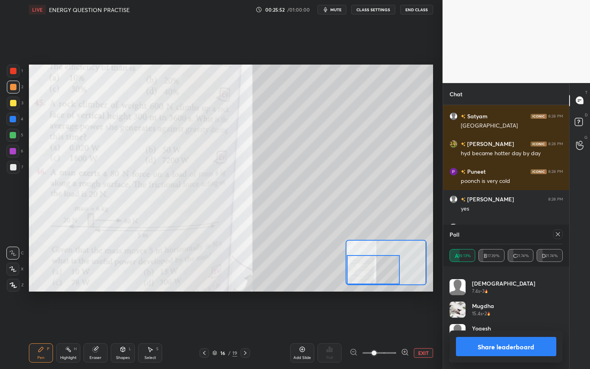
scroll to position [5525, 0]
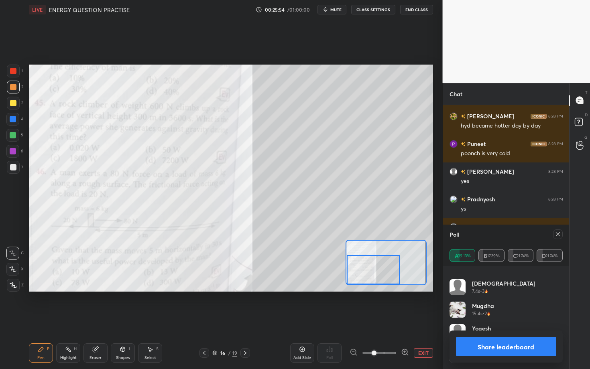
click at [290, 286] on button "Share leaderboard" at bounding box center [506, 346] width 101 height 19
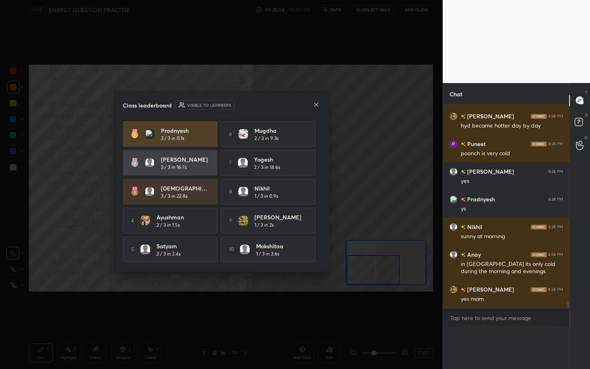
scroll to position [3, 3]
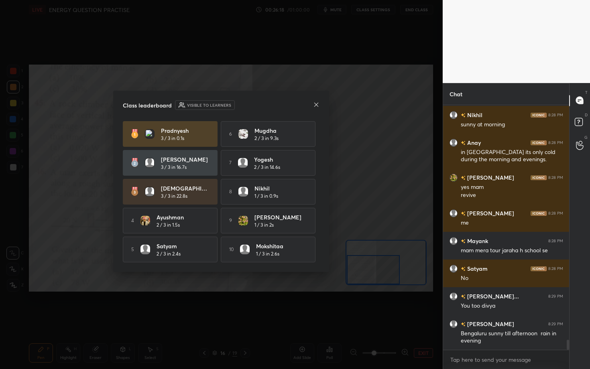
click at [290, 103] on icon at bounding box center [316, 105] width 6 height 6
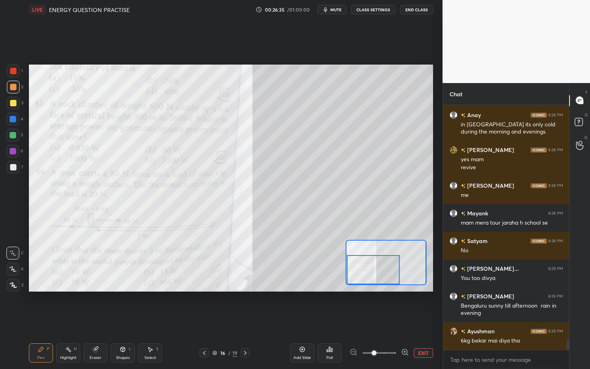
scroll to position [5693, 0]
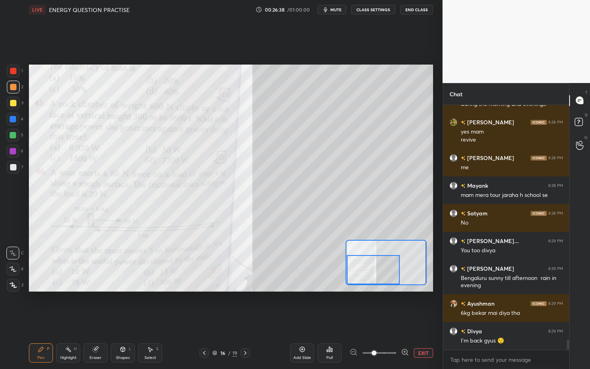
drag, startPoint x: 75, startPoint y: 350, endPoint x: 82, endPoint y: 340, distance: 11.7
click at [75, 286] on div "H" at bounding box center [75, 349] width 3 height 4
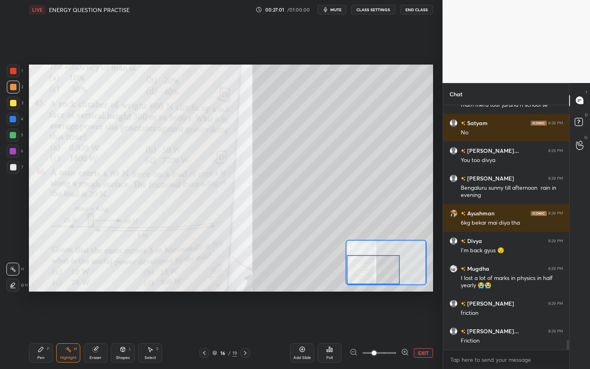
scroll to position [5811, 0]
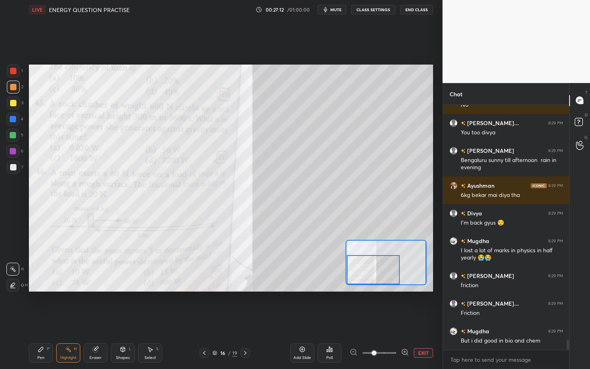
click at [14, 137] on div at bounding box center [13, 135] width 6 height 6
click at [52, 286] on div "Pen P" at bounding box center [41, 353] width 24 height 19
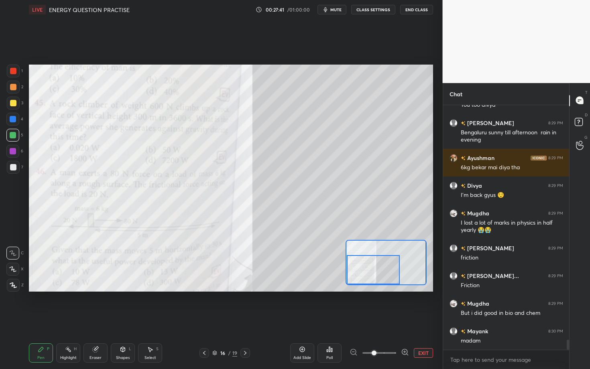
scroll to position [5866, 0]
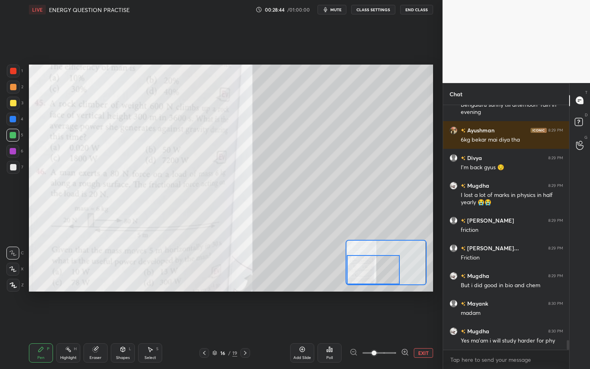
click at [226, 286] on div "Pen P Highlight H Eraser Shapes L Select S 16 / 19 Add Slide Poll EXIT" at bounding box center [231, 353] width 404 height 32
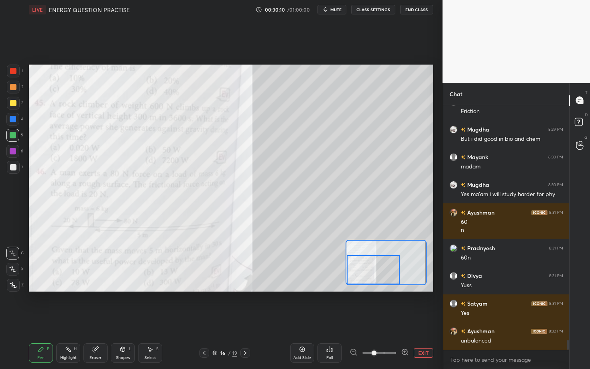
scroll to position [6040, 0]
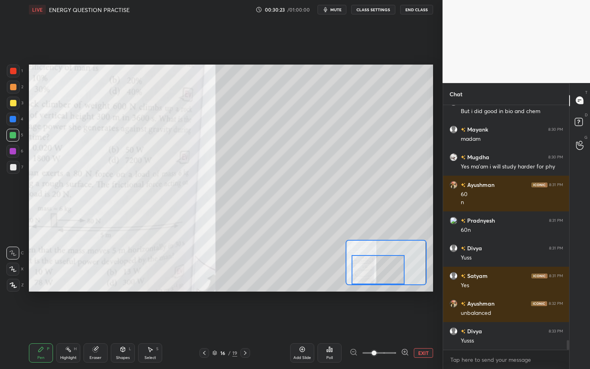
click at [290, 277] on div at bounding box center [378, 269] width 53 height 29
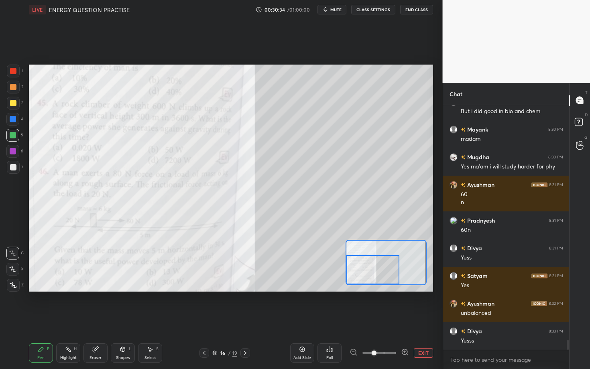
drag, startPoint x: 377, startPoint y: 269, endPoint x: 371, endPoint y: 271, distance: 7.0
click at [290, 270] on div at bounding box center [373, 269] width 53 height 29
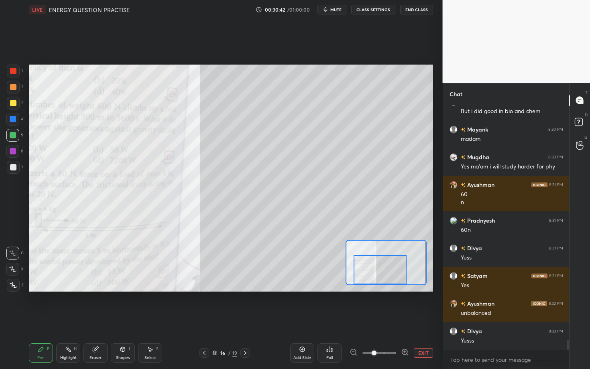
drag, startPoint x: 361, startPoint y: 263, endPoint x: 367, endPoint y: 264, distance: 5.7
click at [290, 265] on div at bounding box center [380, 269] width 53 height 29
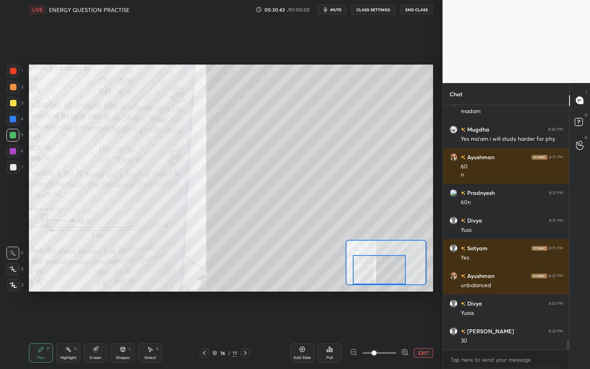
scroll to position [6096, 0]
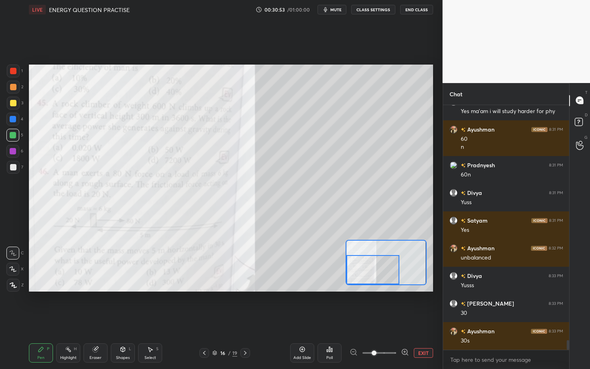
drag, startPoint x: 363, startPoint y: 270, endPoint x: 351, endPoint y: 266, distance: 13.5
click at [290, 270] on div at bounding box center [373, 269] width 53 height 29
click at [245, 286] on icon at bounding box center [245, 353] width 6 height 6
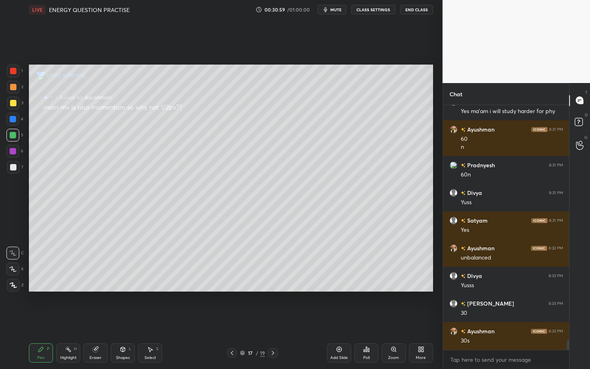
click at [271, 286] on icon at bounding box center [273, 353] width 6 height 6
click at [290, 286] on div "More" at bounding box center [421, 353] width 24 height 19
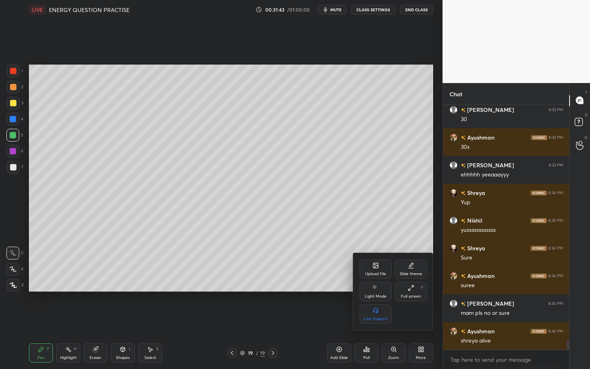
scroll to position [6325, 0]
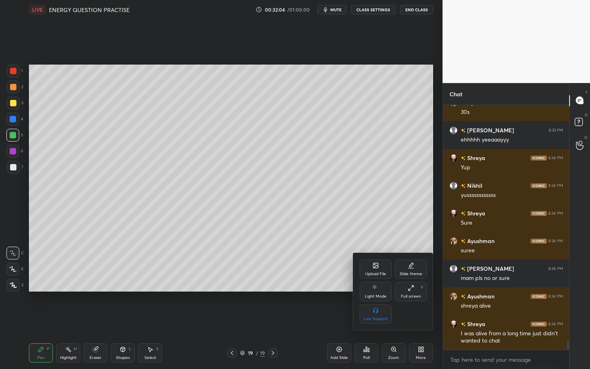
drag, startPoint x: 268, startPoint y: 193, endPoint x: 275, endPoint y: 190, distance: 7.6
click at [269, 193] on div at bounding box center [295, 184] width 590 height 369
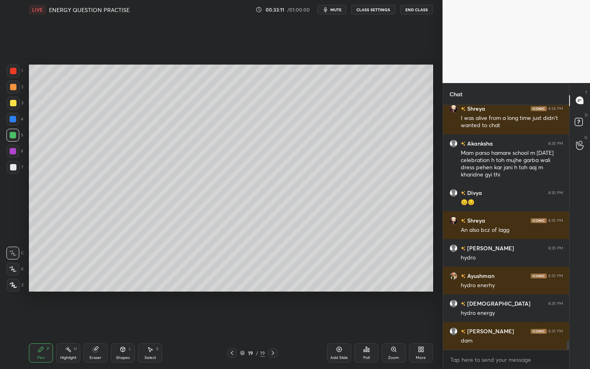
scroll to position [6568, 0]
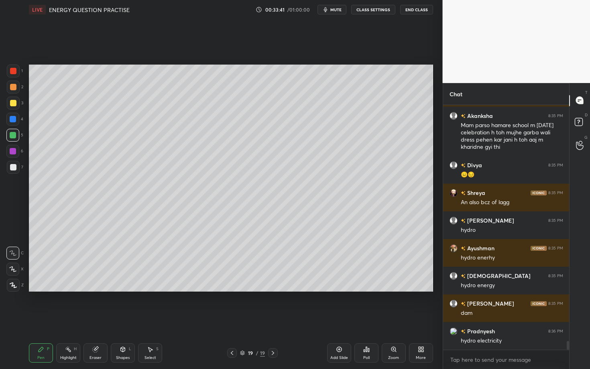
click at [14, 169] on div at bounding box center [13, 167] width 13 height 13
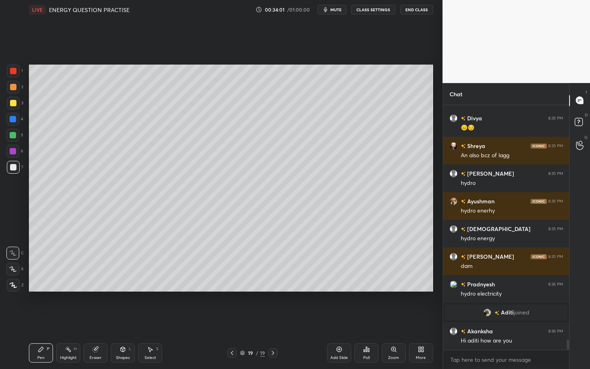
scroll to position [5578, 0]
click at [290, 286] on div "Poll" at bounding box center [366, 358] width 6 height 4
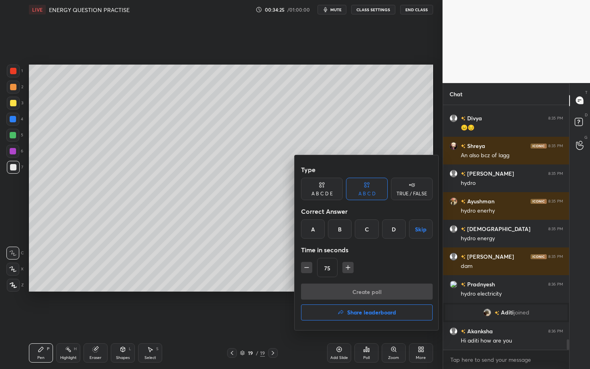
click at [290, 231] on div "C" at bounding box center [367, 229] width 24 height 19
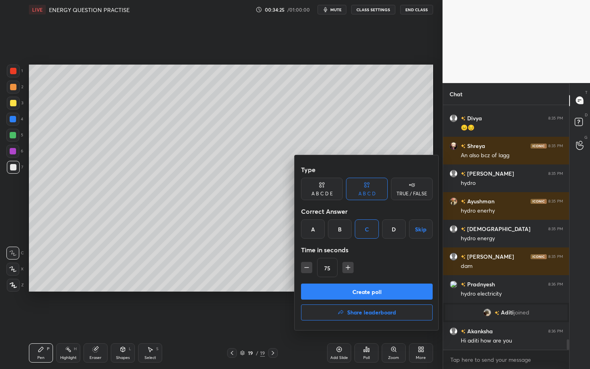
click at [290, 268] on icon "button" at bounding box center [348, 268] width 8 height 8
click at [290, 268] on icon "button" at bounding box center [352, 268] width 8 height 8
type input "120"
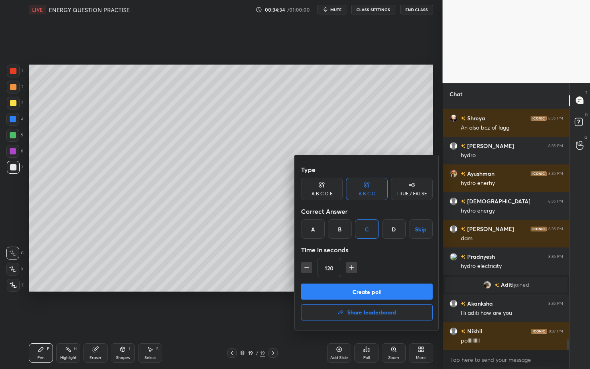
click at [290, 286] on button "Create poll" at bounding box center [367, 292] width 132 height 16
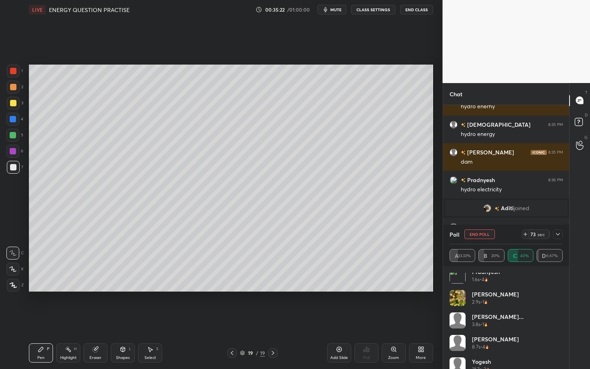
scroll to position [39, 0]
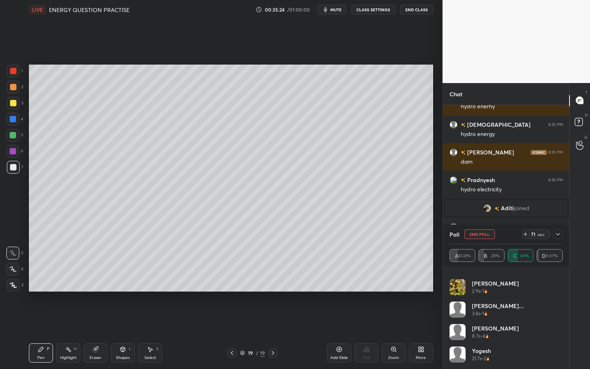
click at [290, 238] on div at bounding box center [558, 235] width 10 height 10
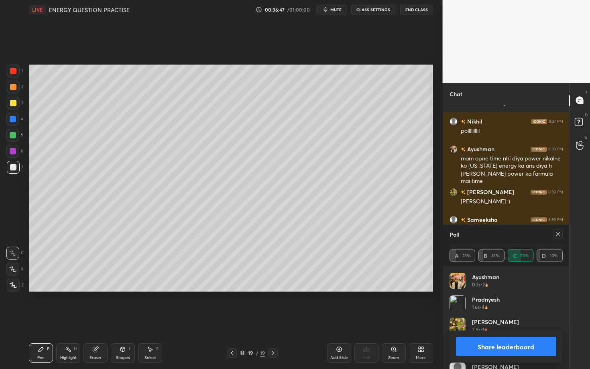
scroll to position [5823, 0]
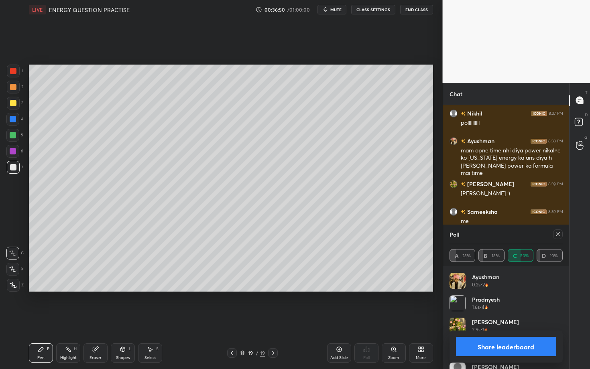
drag, startPoint x: 445, startPoint y: 244, endPoint x: 276, endPoint y: 59, distance: 250.4
click at [290, 244] on div "1 2 3 4 5 6 7 C X Z C X Z E E Erase all H H LIVE ENERGY QUESTION PRACTISE 00:36…" at bounding box center [295, 184] width 590 height 369
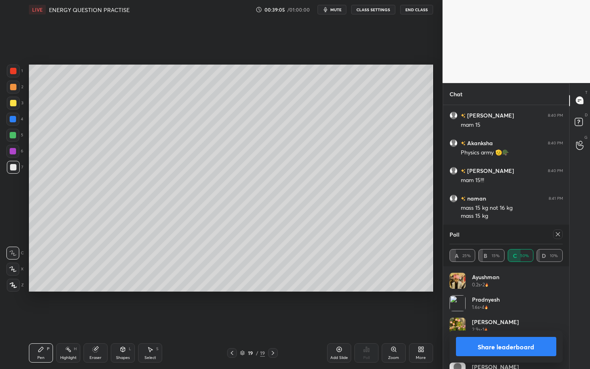
scroll to position [6053, 0]
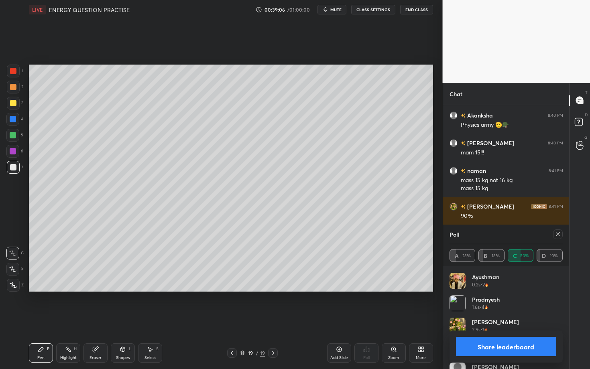
click at [290, 286] on button "Share leaderboard" at bounding box center [506, 346] width 101 height 19
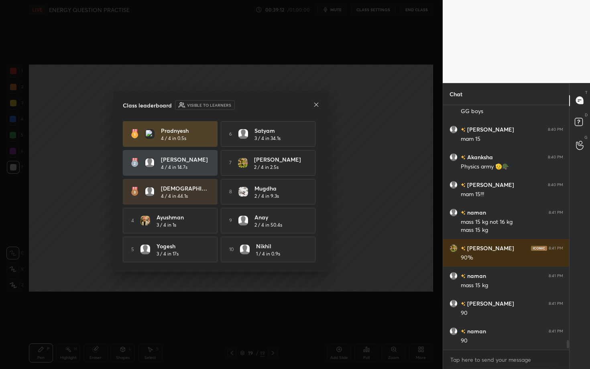
scroll to position [6039, 0]
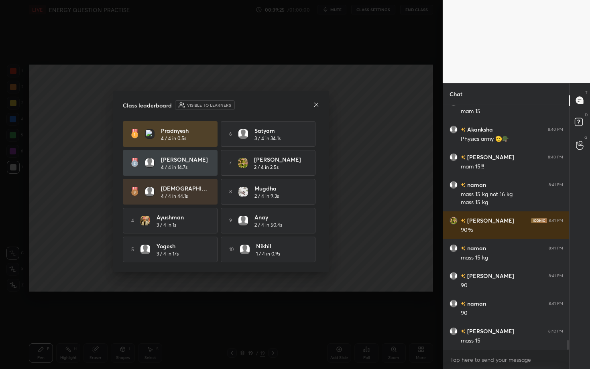
click at [290, 102] on icon at bounding box center [316, 105] width 6 height 6
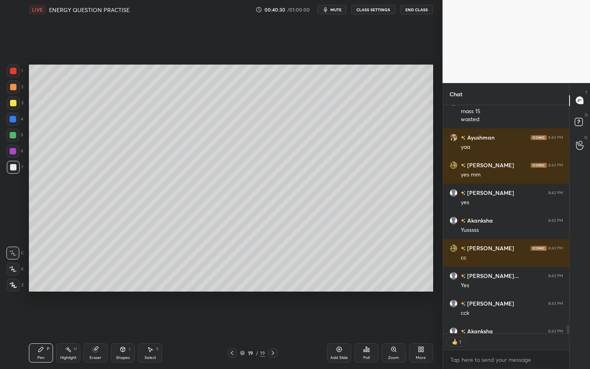
scroll to position [6313, 0]
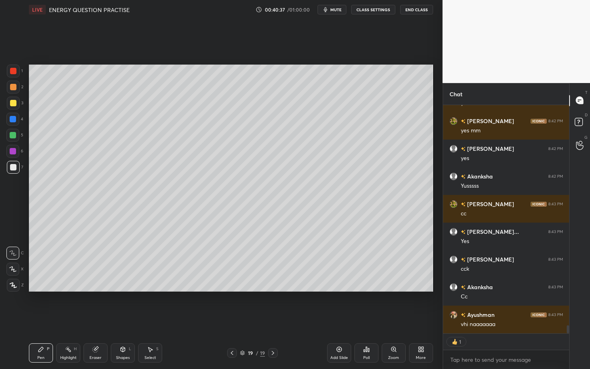
click at [98, 286] on icon at bounding box center [96, 349] width 4 height 4
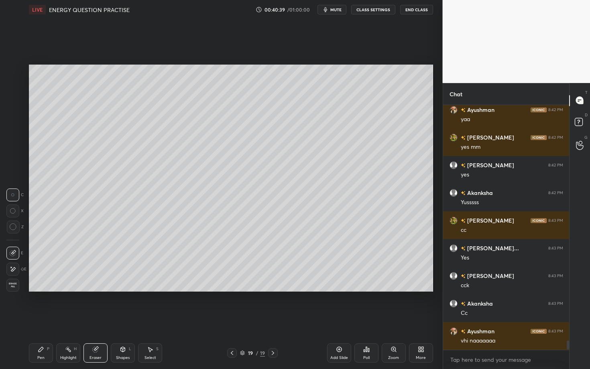
click at [47, 286] on div "Pen P" at bounding box center [41, 353] width 24 height 19
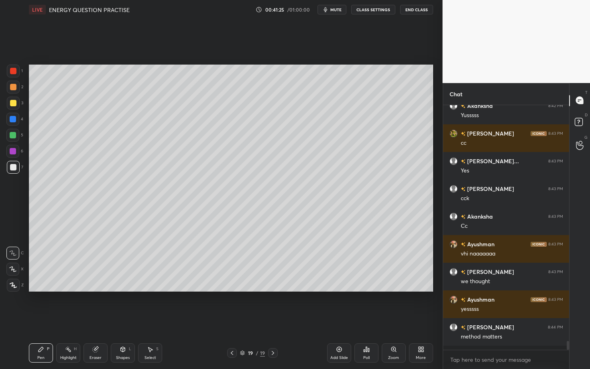
scroll to position [6380, 0]
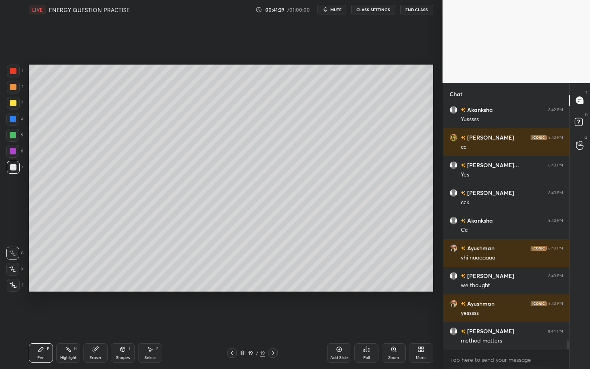
click at [290, 286] on div "Add Slide" at bounding box center [339, 358] width 18 height 4
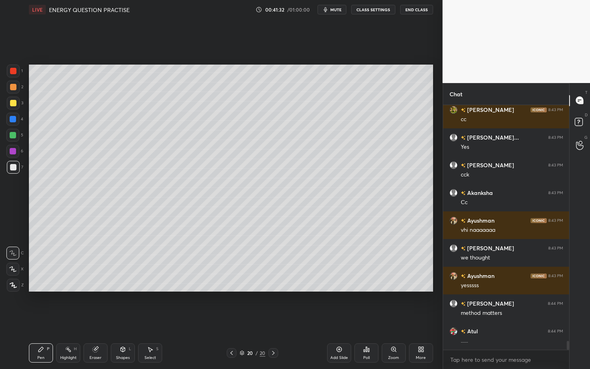
click at [14, 104] on div at bounding box center [13, 103] width 6 height 6
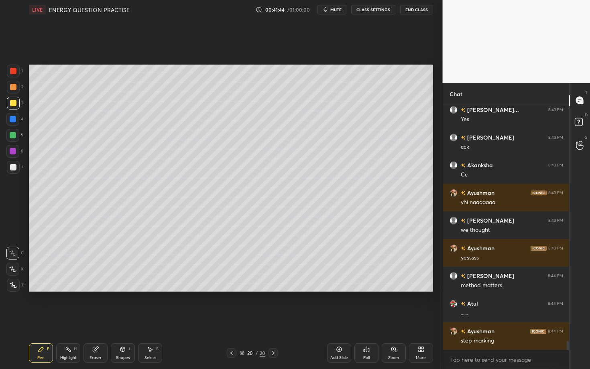
scroll to position [6463, 0]
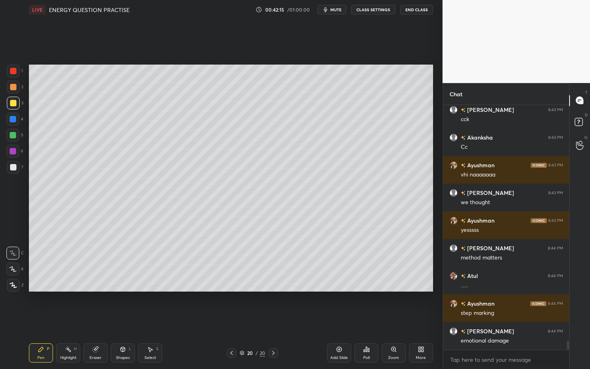
click at [16, 141] on div "5" at bounding box center [14, 137] width 17 height 16
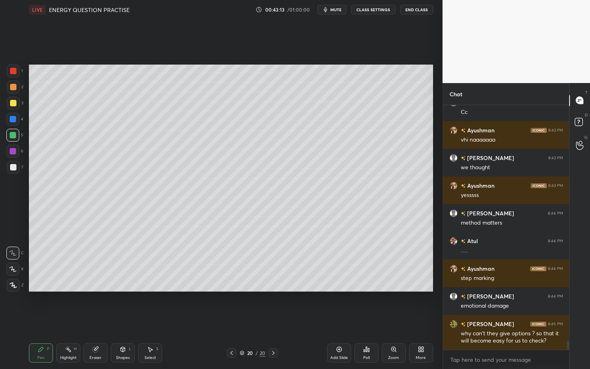
drag, startPoint x: 16, startPoint y: 171, endPoint x: 20, endPoint y: 167, distance: 5.7
click at [17, 170] on div at bounding box center [13, 167] width 13 height 13
click at [18, 150] on div at bounding box center [12, 151] width 13 height 13
click at [19, 139] on div at bounding box center [12, 135] width 13 height 13
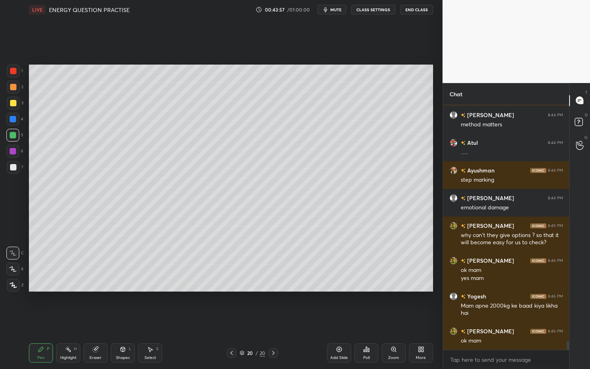
scroll to position [6624, 0]
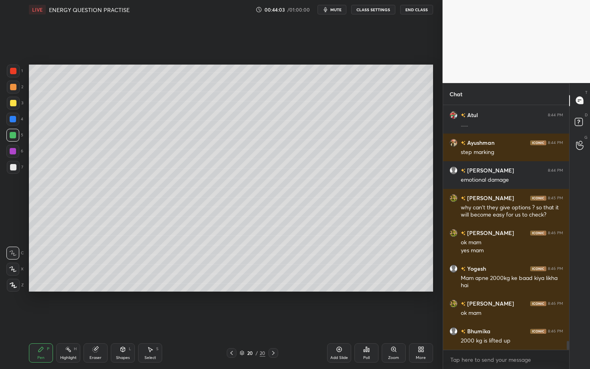
click at [290, 286] on div "Poll" at bounding box center [367, 353] width 24 height 19
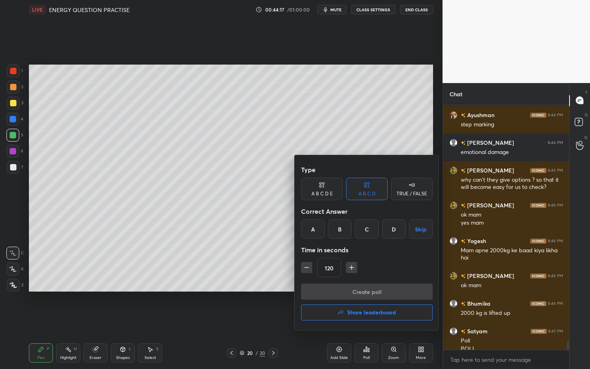
scroll to position [6659, 0]
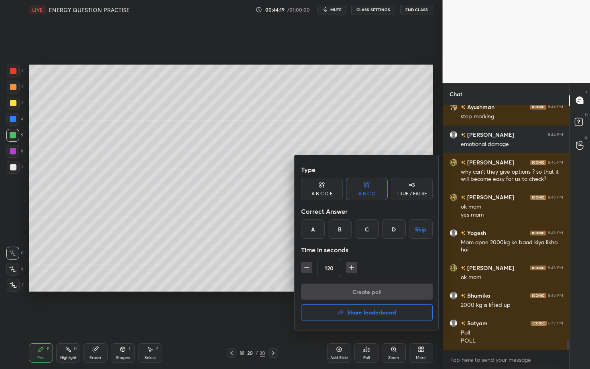
click at [290, 233] on div "B" at bounding box center [340, 229] width 24 height 19
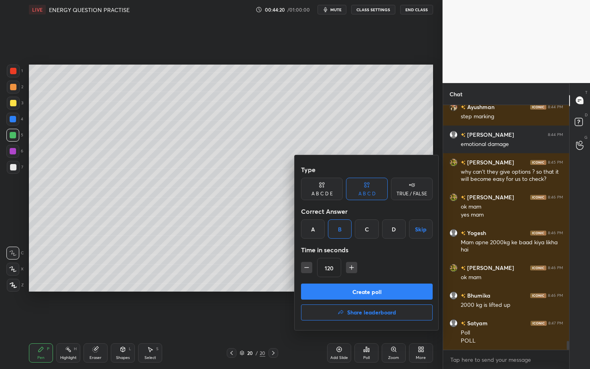
click at [290, 269] on icon "button" at bounding box center [307, 268] width 8 height 8
type input "90"
click at [290, 286] on button "Create poll" at bounding box center [367, 292] width 132 height 16
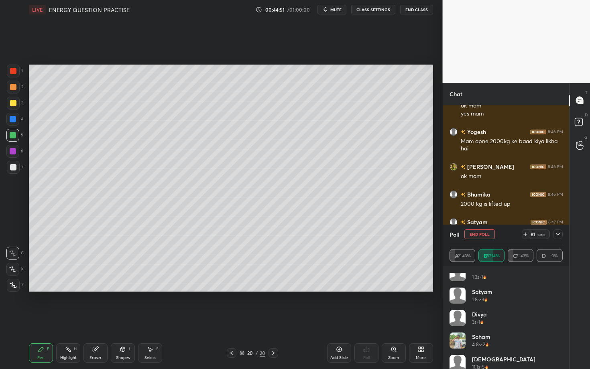
scroll to position [84, 0]
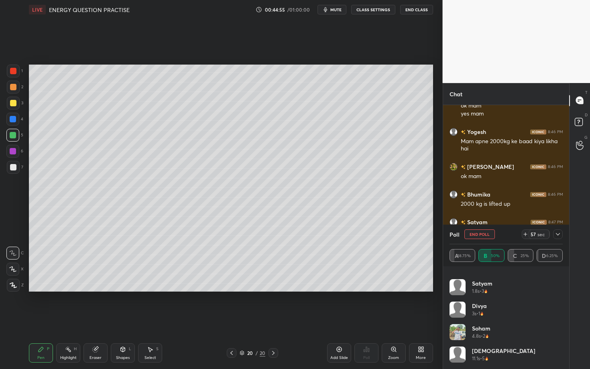
click at [290, 233] on icon at bounding box center [558, 234] width 6 height 6
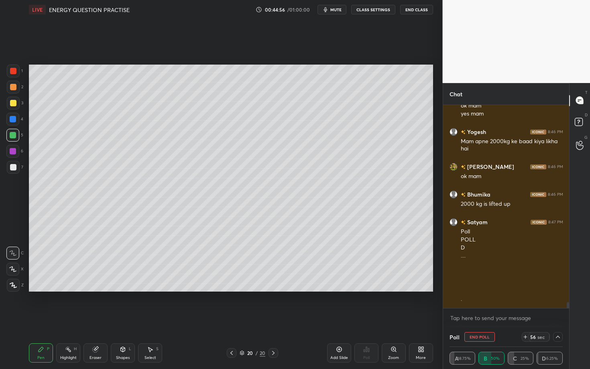
scroll to position [0, 0]
click at [290, 233] on div "Poll" at bounding box center [512, 232] width 102 height 8
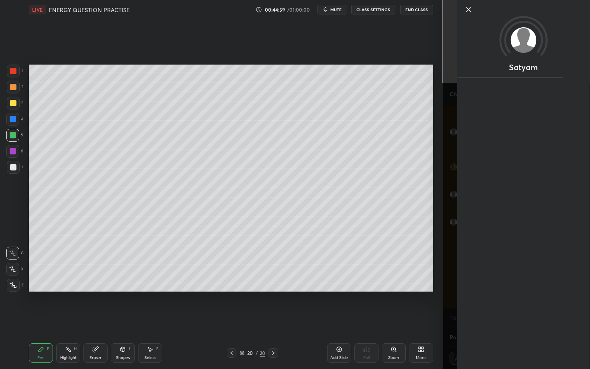
click at [290, 10] on icon at bounding box center [469, 10] width 10 height 10
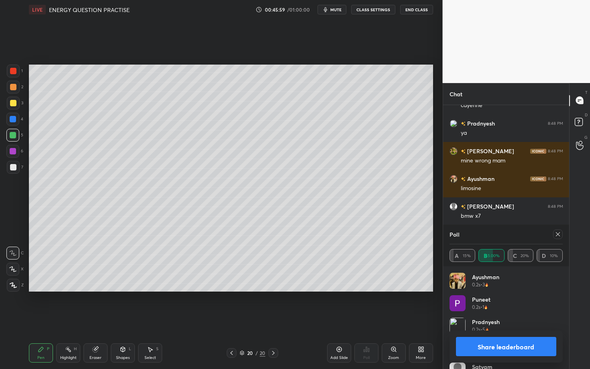
scroll to position [7137, 0]
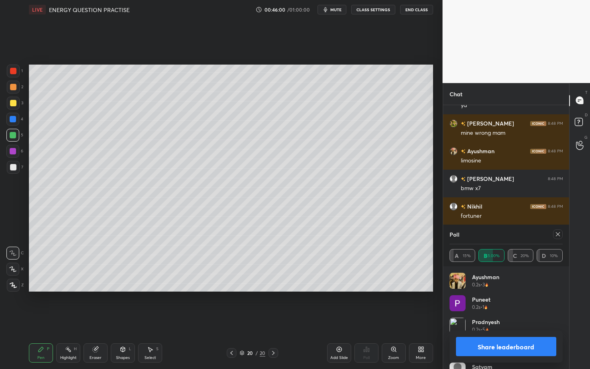
click at [290, 286] on button "Share leaderboard" at bounding box center [506, 346] width 101 height 19
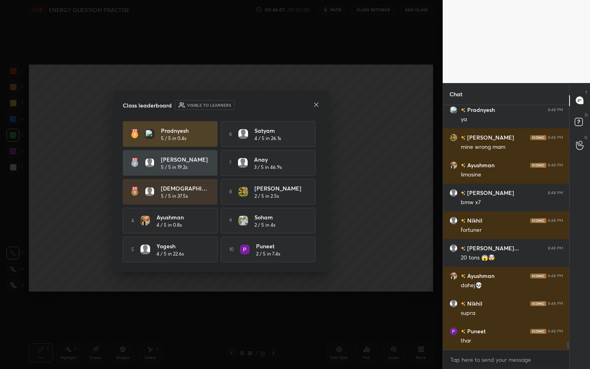
scroll to position [262, 124]
click at [290, 104] on div "Class leaderboard Visible to learners" at bounding box center [221, 105] width 197 height 10
click at [290, 103] on icon at bounding box center [316, 104] width 4 height 4
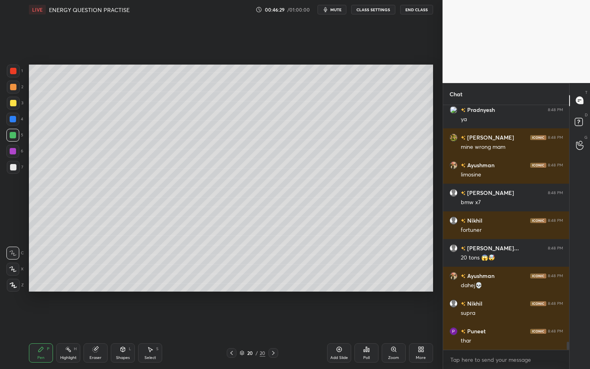
scroll to position [7151, 0]
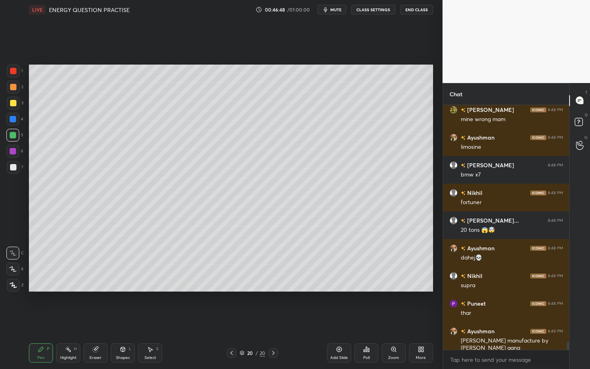
drag, startPoint x: 342, startPoint y: 355, endPoint x: 344, endPoint y: 347, distance: 7.9
click at [290, 286] on div "Add Slide" at bounding box center [339, 353] width 24 height 19
click at [14, 104] on div at bounding box center [13, 103] width 6 height 6
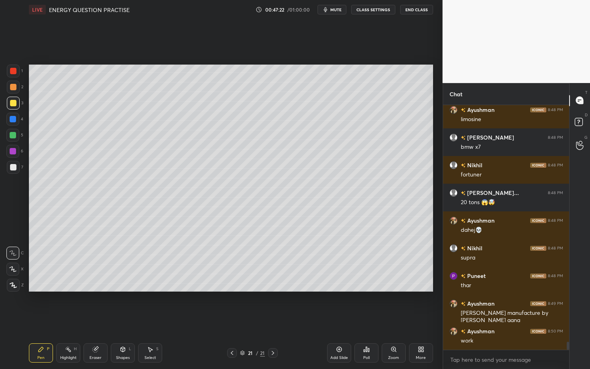
scroll to position [7206, 0]
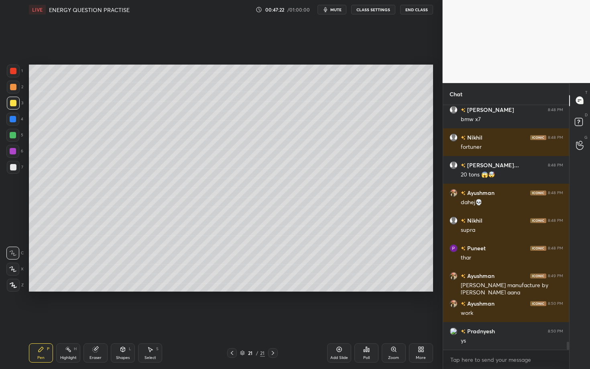
click at [18, 167] on div at bounding box center [13, 167] width 13 height 13
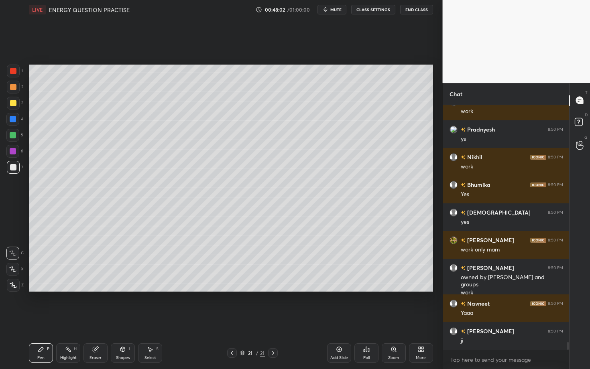
scroll to position [7436, 0]
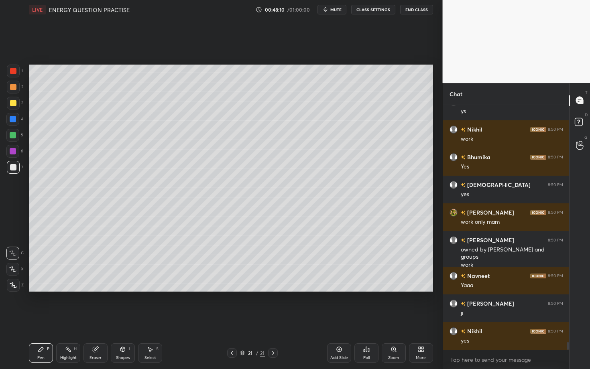
drag, startPoint x: 92, startPoint y: 350, endPoint x: 86, endPoint y: 332, distance: 18.6
click at [92, 286] on div "Eraser" at bounding box center [96, 353] width 24 height 19
click at [15, 286] on span "Erase all" at bounding box center [13, 286] width 12 height 6
click at [16, 122] on div at bounding box center [12, 119] width 13 height 13
click at [14, 150] on div at bounding box center [13, 151] width 6 height 6
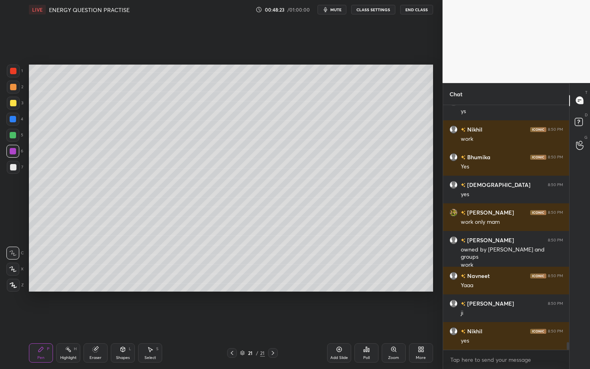
click at [13, 170] on div at bounding box center [13, 167] width 13 height 13
click at [16, 88] on div at bounding box center [13, 87] width 13 height 13
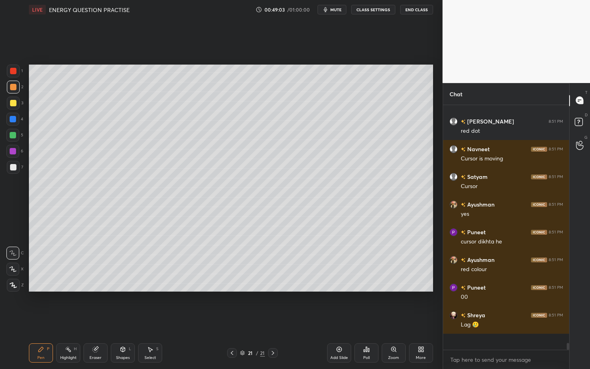
scroll to position [7741, 0]
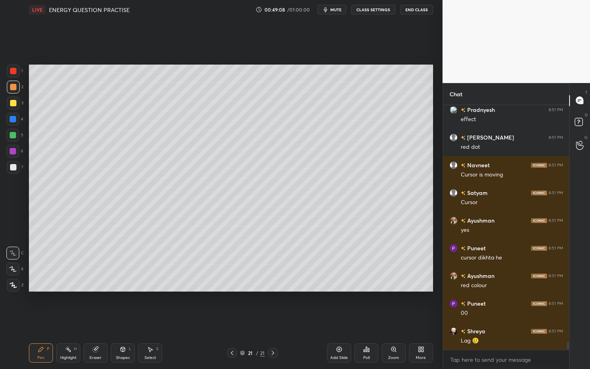
click at [16, 105] on div at bounding box center [13, 103] width 6 height 6
drag, startPoint x: 15, startPoint y: 75, endPoint x: 20, endPoint y: 75, distance: 4.8
click at [15, 75] on div at bounding box center [13, 71] width 13 height 13
click at [290, 286] on div "Poll" at bounding box center [366, 358] width 6 height 4
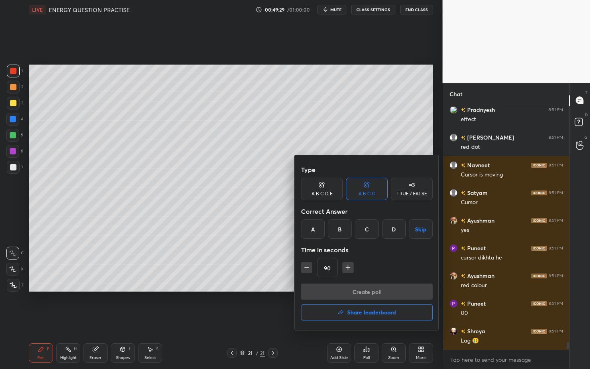
click at [290, 232] on div "C" at bounding box center [367, 229] width 24 height 19
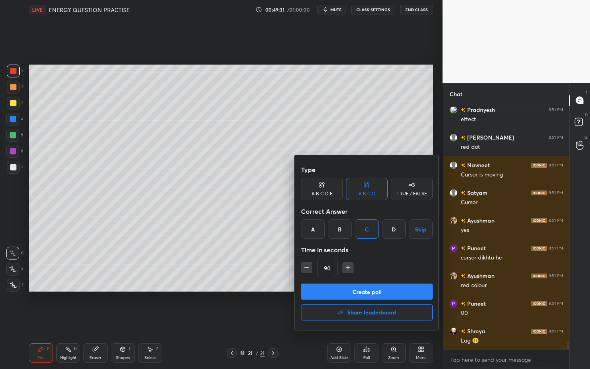
click at [290, 271] on icon "button" at bounding box center [307, 268] width 8 height 8
type input "75"
click at [290, 286] on button "Create poll" at bounding box center [367, 292] width 132 height 16
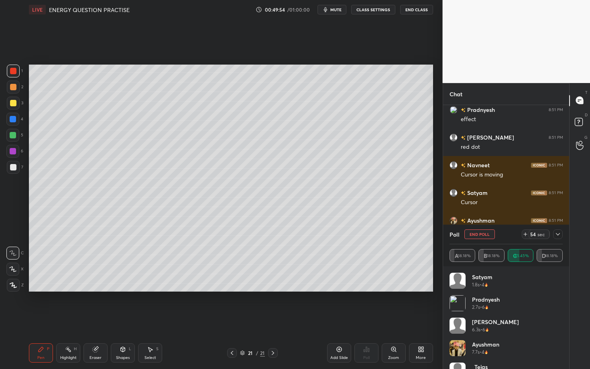
scroll to position [16, 0]
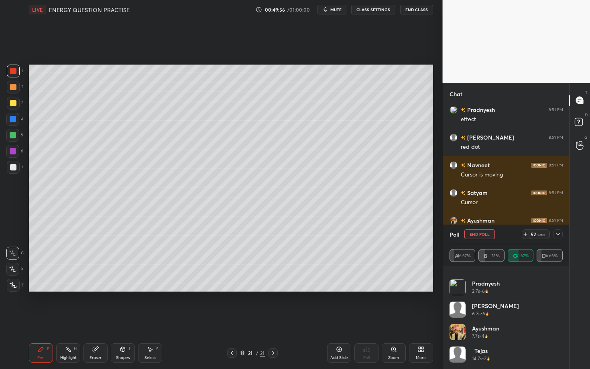
click at [290, 235] on icon at bounding box center [558, 234] width 6 height 6
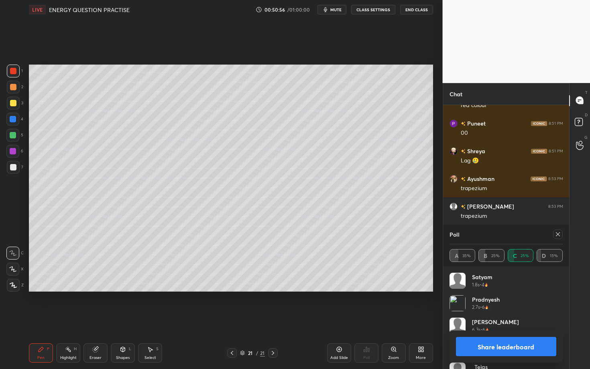
scroll to position [7949, 0]
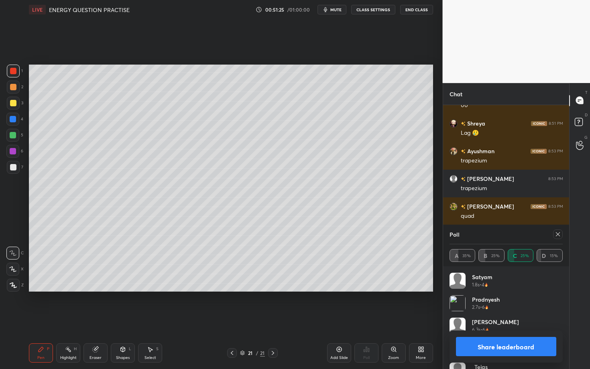
click at [290, 286] on div "Poll" at bounding box center [367, 353] width 24 height 45
click at [290, 286] on div "T Messages (T) D Doubts (D) G Raise Hand (G)" at bounding box center [579, 226] width 21 height 286
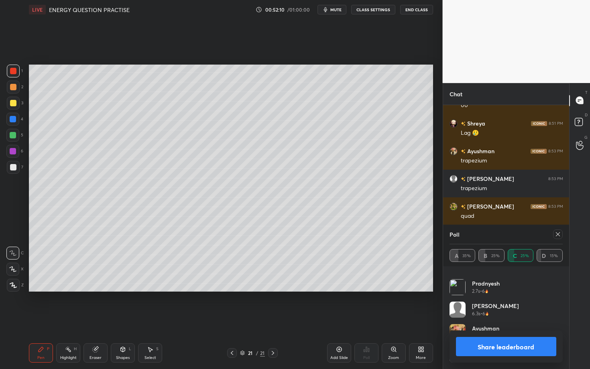
scroll to position [7977, 0]
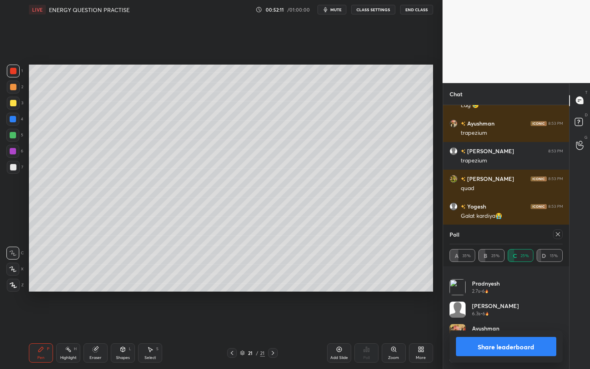
click at [290, 286] on button "Share leaderboard" at bounding box center [506, 346] width 101 height 19
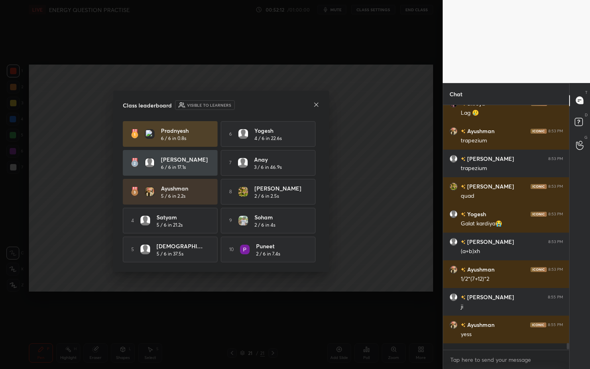
scroll to position [243, 124]
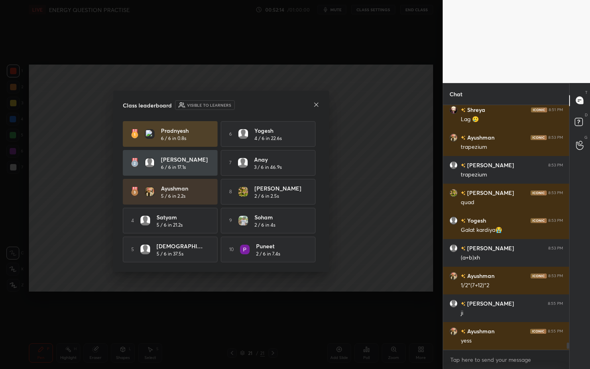
click at [290, 105] on icon at bounding box center [316, 105] width 6 height 6
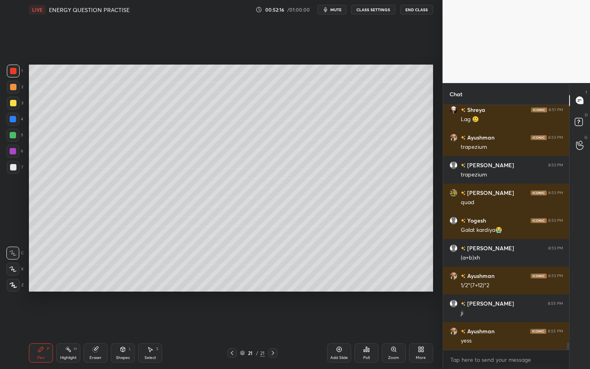
scroll to position [7990, 0]
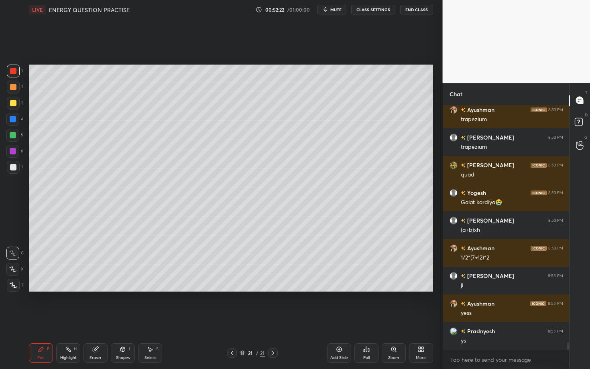
click at [13, 107] on div at bounding box center [13, 103] width 13 height 13
click at [17, 120] on div at bounding box center [12, 119] width 13 height 13
click at [17, 121] on div at bounding box center [12, 119] width 13 height 13
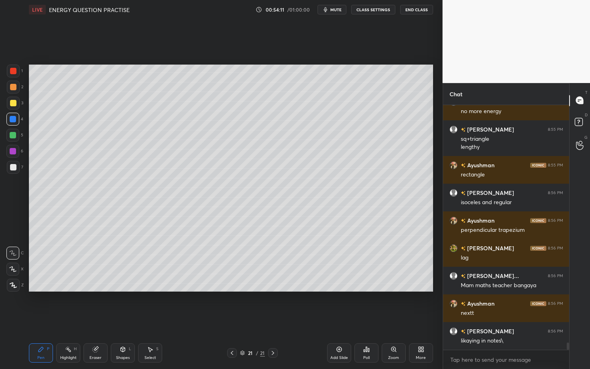
scroll to position [8275, 0]
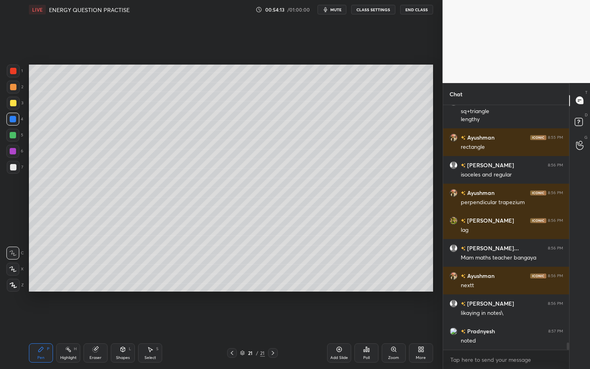
click at [290, 286] on div "More" at bounding box center [421, 353] width 24 height 19
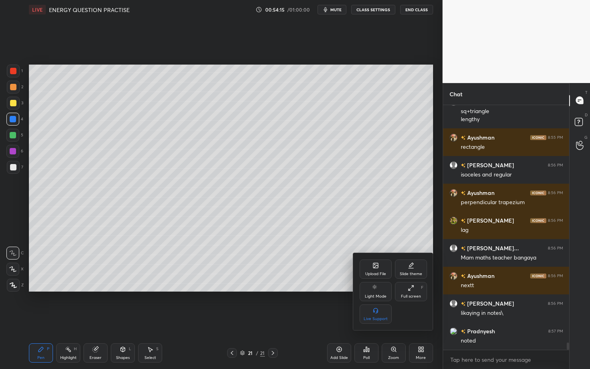
click at [290, 277] on div at bounding box center [295, 184] width 590 height 369
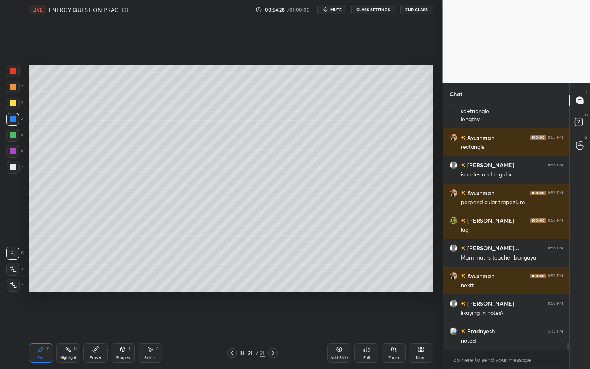
scroll to position [8303, 0]
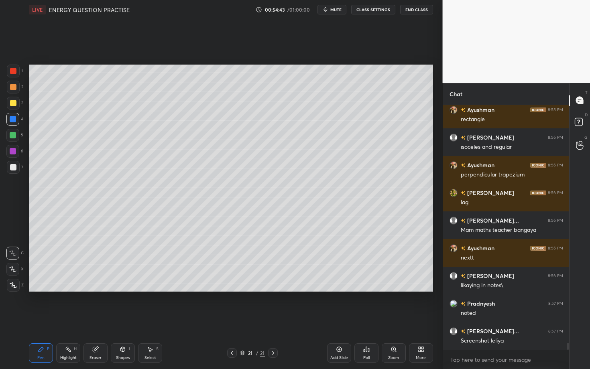
drag, startPoint x: 339, startPoint y: 351, endPoint x: 341, endPoint y: 332, distance: 19.8
click at [290, 286] on icon at bounding box center [339, 350] width 6 height 6
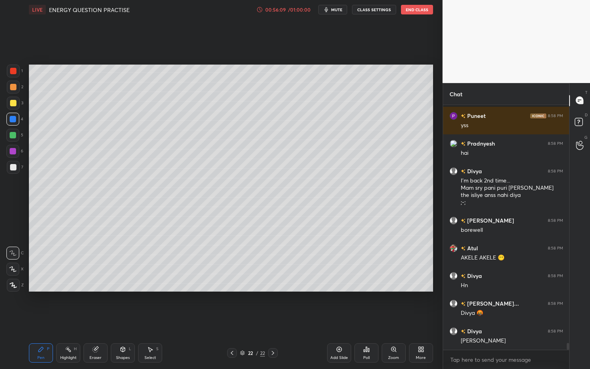
scroll to position [8727, 0]
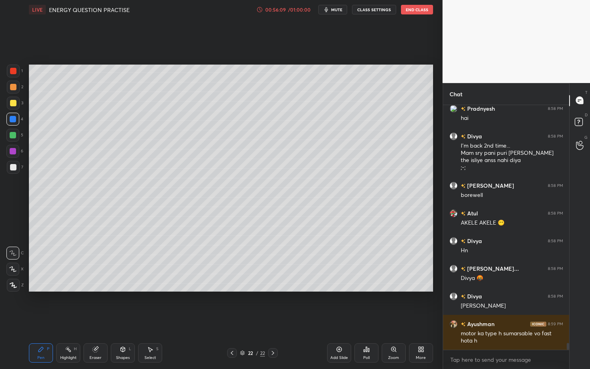
click at [14, 137] on div at bounding box center [13, 135] width 6 height 6
click at [18, 167] on div at bounding box center [13, 167] width 13 height 13
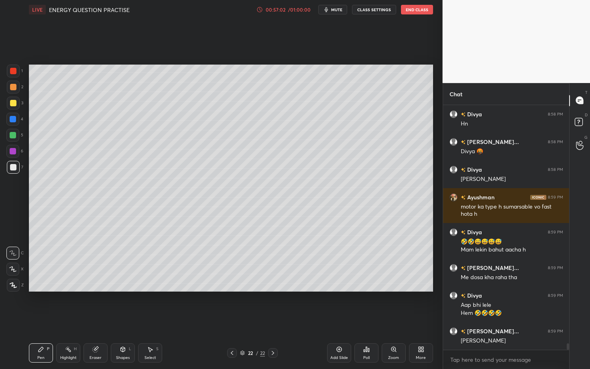
scroll to position [8882, 0]
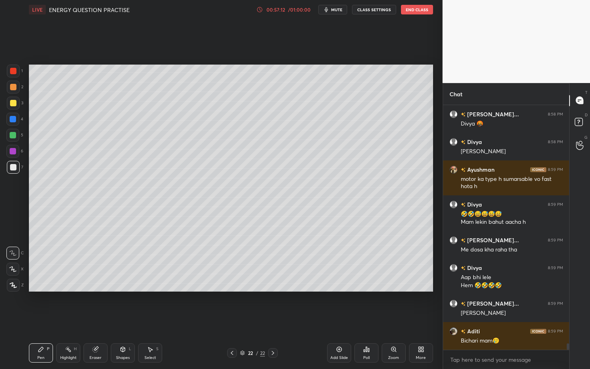
click at [290, 286] on icon at bounding box center [366, 349] width 1 height 5
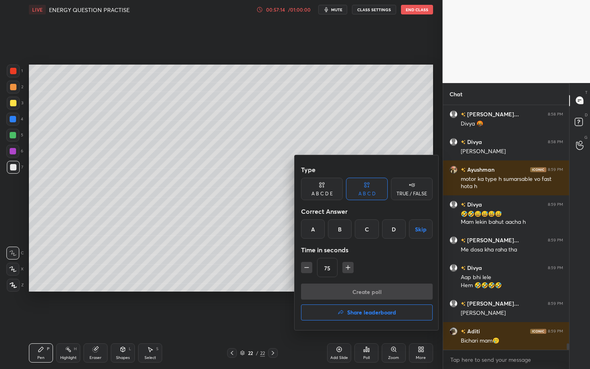
click at [290, 233] on div "B" at bounding box center [340, 229] width 24 height 19
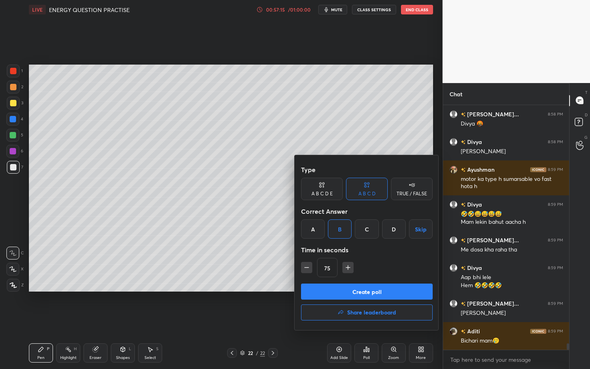
click at [290, 286] on button "Create poll" at bounding box center [367, 292] width 132 height 16
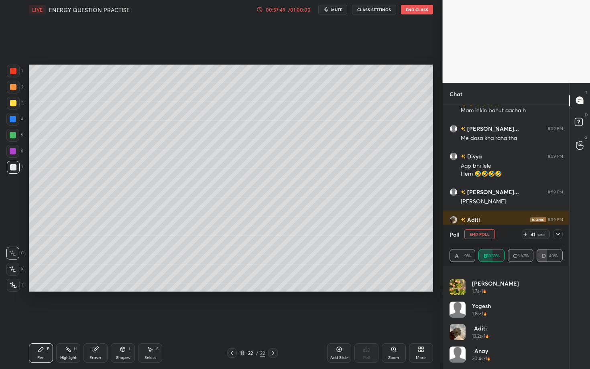
scroll to position [9021, 0]
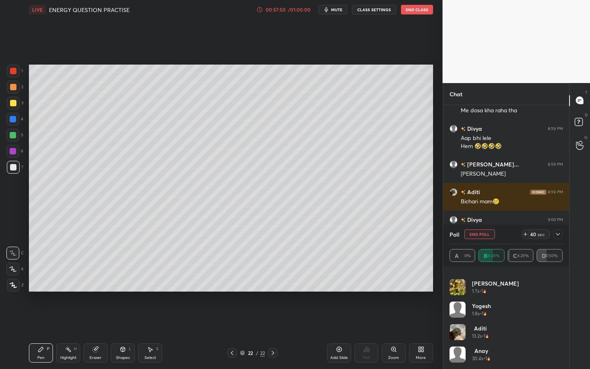
click at [290, 234] on icon at bounding box center [558, 234] width 4 height 2
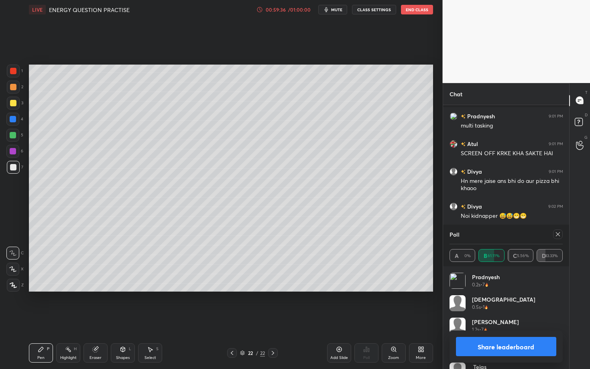
scroll to position [9501, 0]
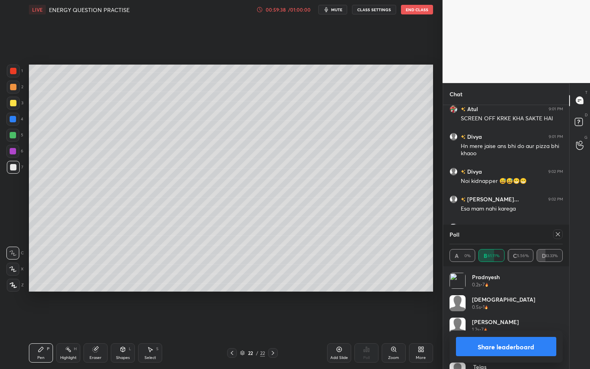
click at [93, 286] on div "Eraser" at bounding box center [96, 353] width 24 height 19
drag, startPoint x: 50, startPoint y: 349, endPoint x: 110, endPoint y: 306, distance: 74.3
click at [51, 286] on div "Pen P" at bounding box center [41, 353] width 24 height 19
click at [290, 234] on icon at bounding box center [558, 234] width 6 height 6
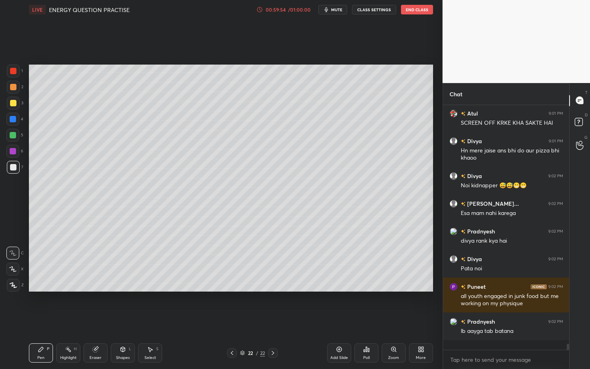
scroll to position [9486, 0]
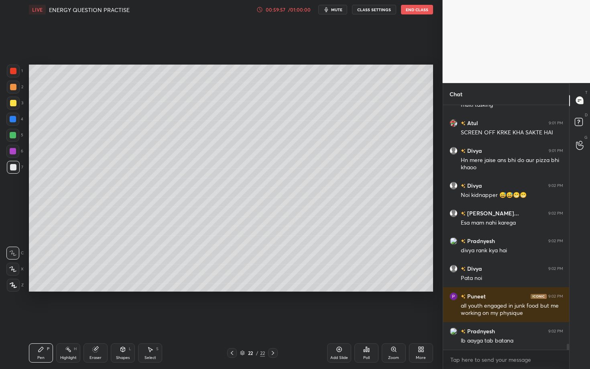
drag, startPoint x: 340, startPoint y: 351, endPoint x: 346, endPoint y: 337, distance: 15.5
click at [290, 286] on icon at bounding box center [339, 350] width 6 height 6
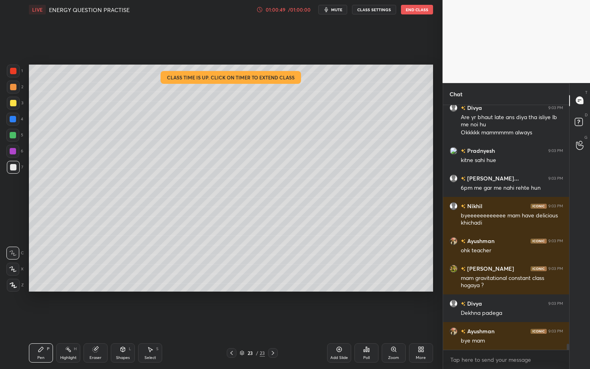
scroll to position [10043, 0]
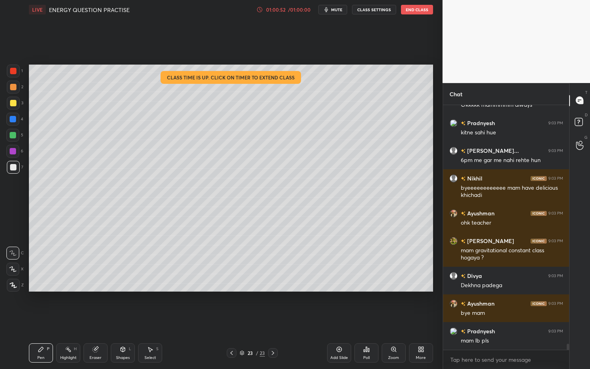
click at [290, 286] on div "Poll" at bounding box center [367, 353] width 24 height 19
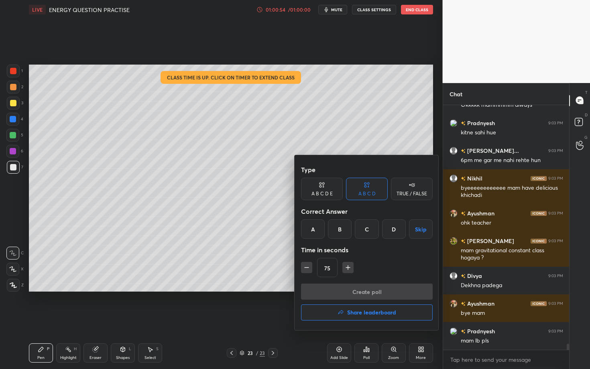
click at [290, 286] on h4 "Share leaderboard" at bounding box center [371, 313] width 49 height 6
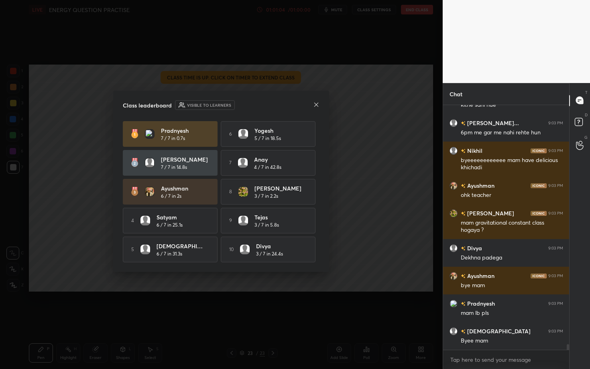
scroll to position [10098, 0]
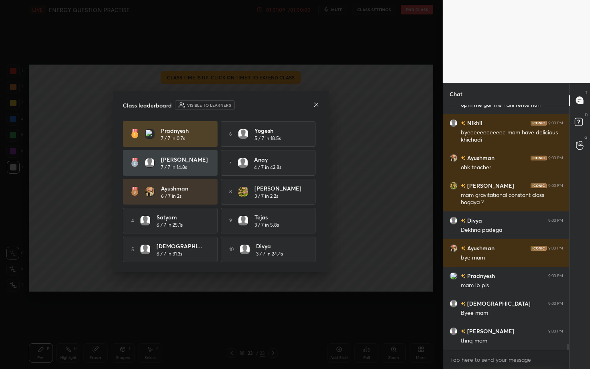
click at [290, 104] on icon at bounding box center [316, 105] width 6 height 6
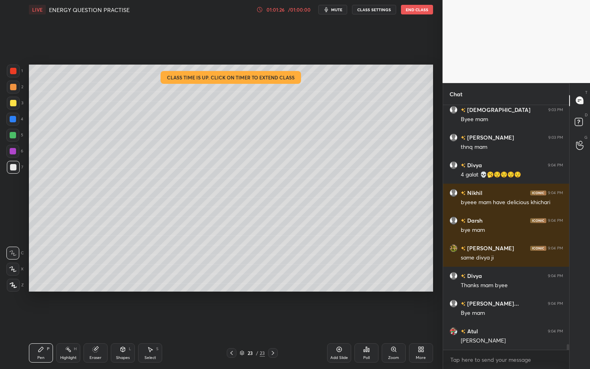
scroll to position [10320, 0]
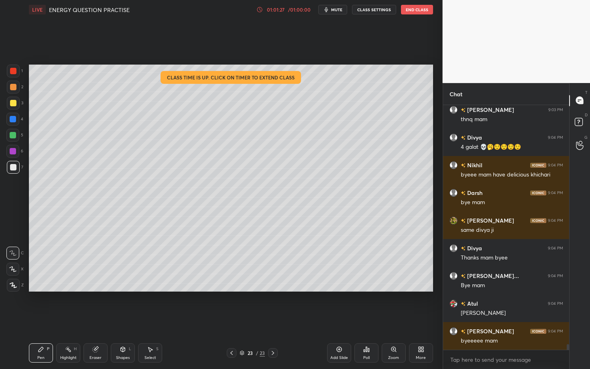
click at [290, 13] on button "End Class" at bounding box center [417, 10] width 32 height 10
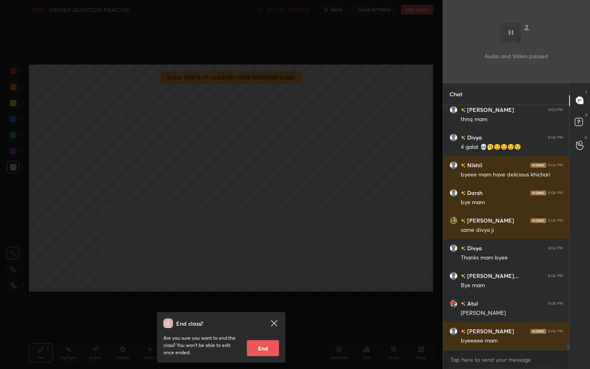
scroll to position [10347, 0]
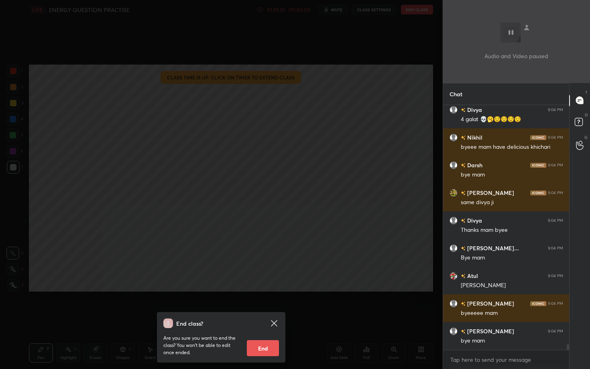
click at [255, 286] on button "End" at bounding box center [263, 349] width 32 height 16
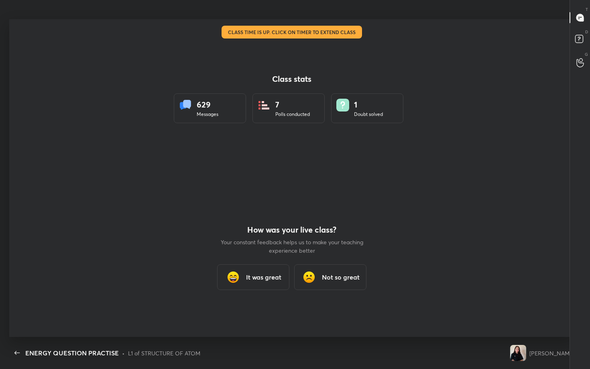
scroll to position [39838, 39572]
